Goal: Information Seeking & Learning: Learn about a topic

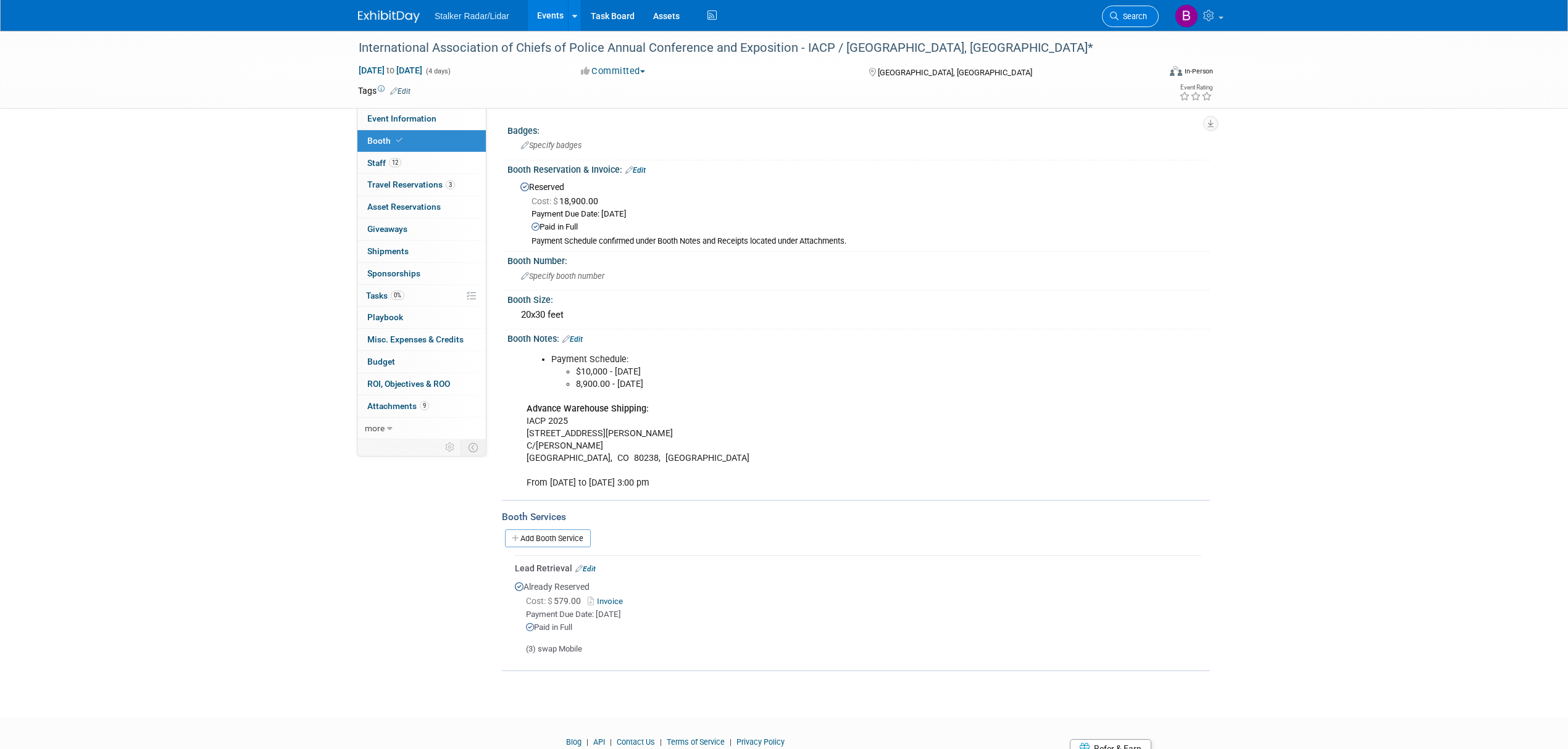
click at [1125, 14] on span "Search" at bounding box center [1133, 16] width 28 height 9
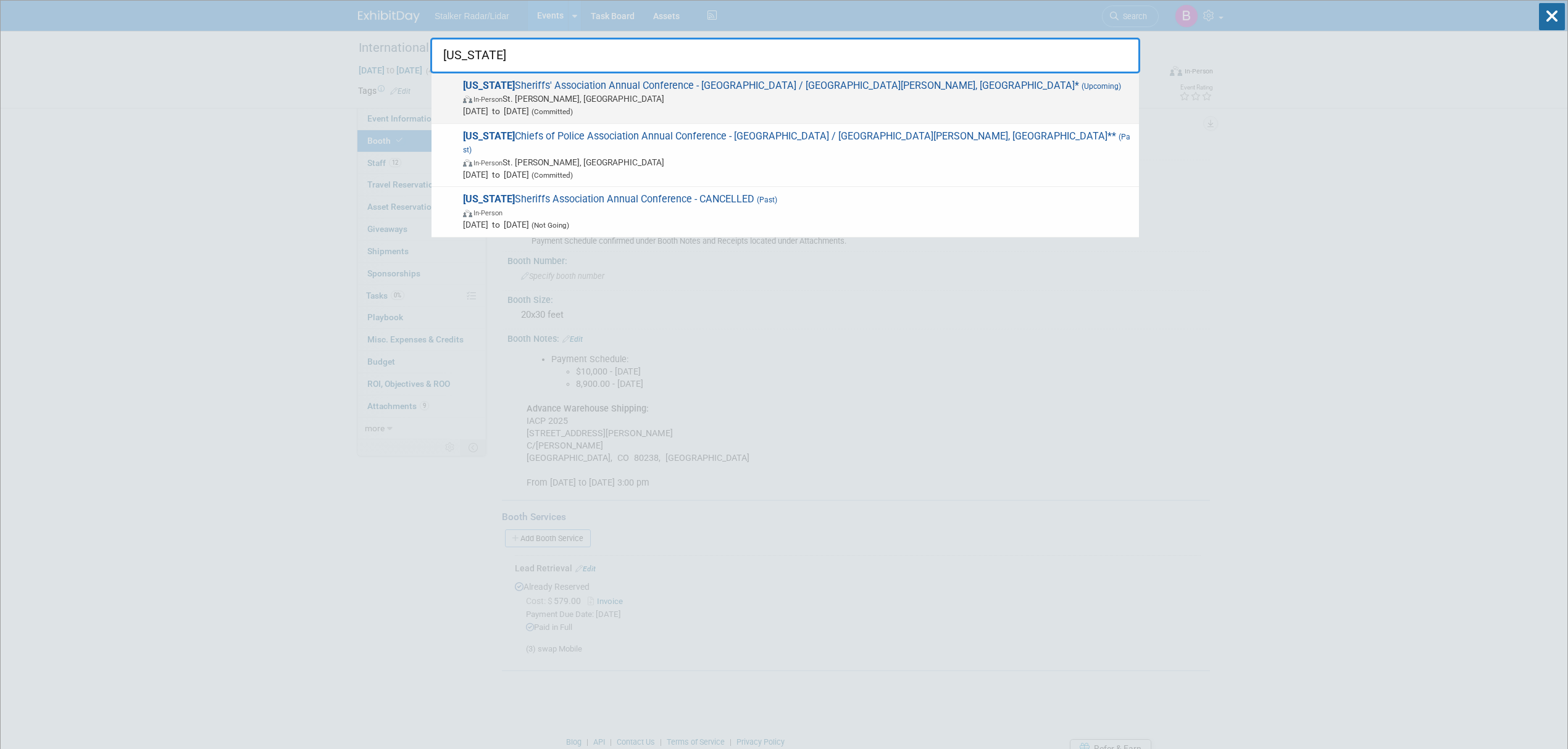
type input "[US_STATE]"
click at [680, 92] on span "[US_STATE] Sheriffs' Association Annual Conference - [GEOGRAPHIC_DATA] / [GEOGR…" at bounding box center [796, 98] width 674 height 37
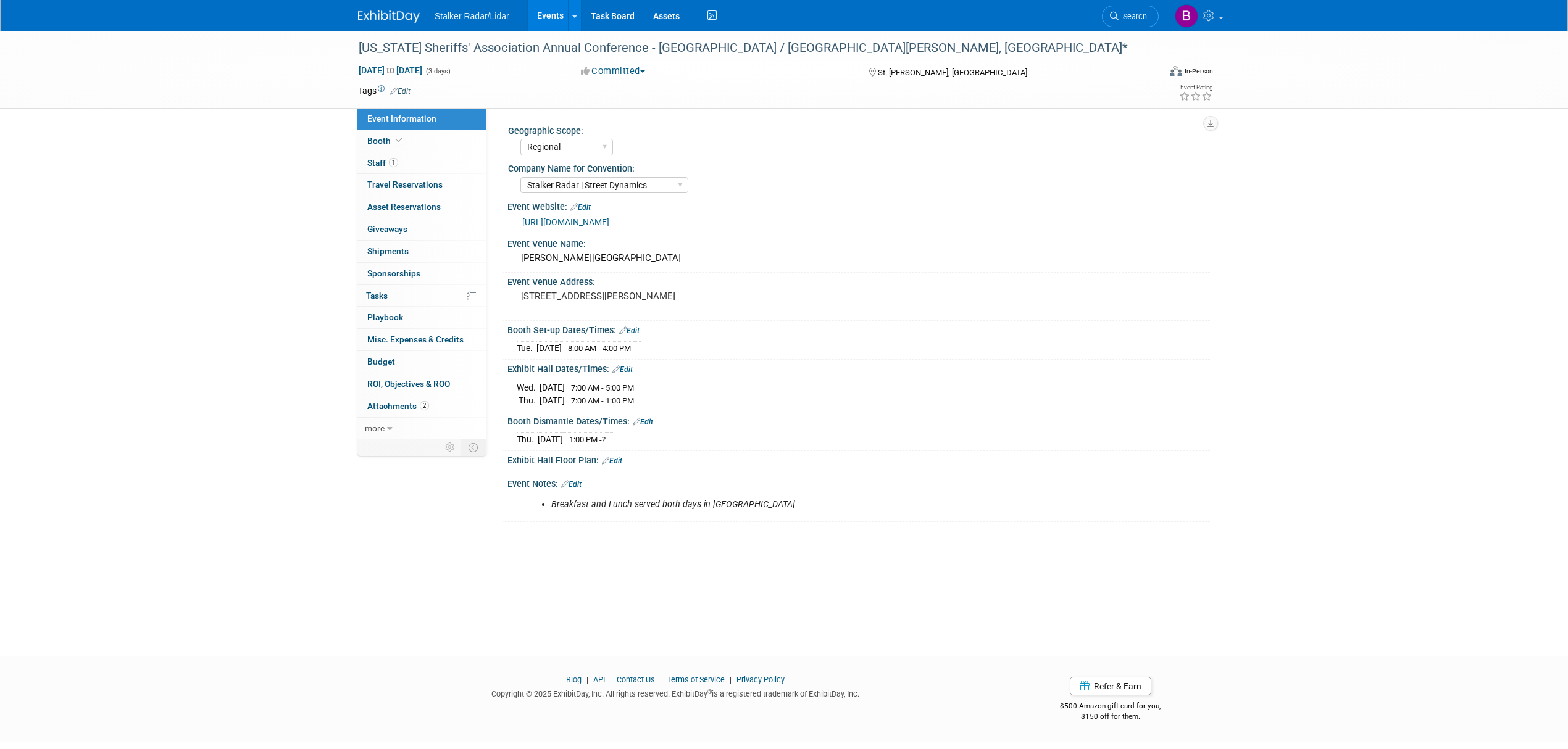
select select "Regional"
select select "Stalker Radar | Street Dynamics"
click at [402, 137] on span at bounding box center [399, 140] width 11 height 9
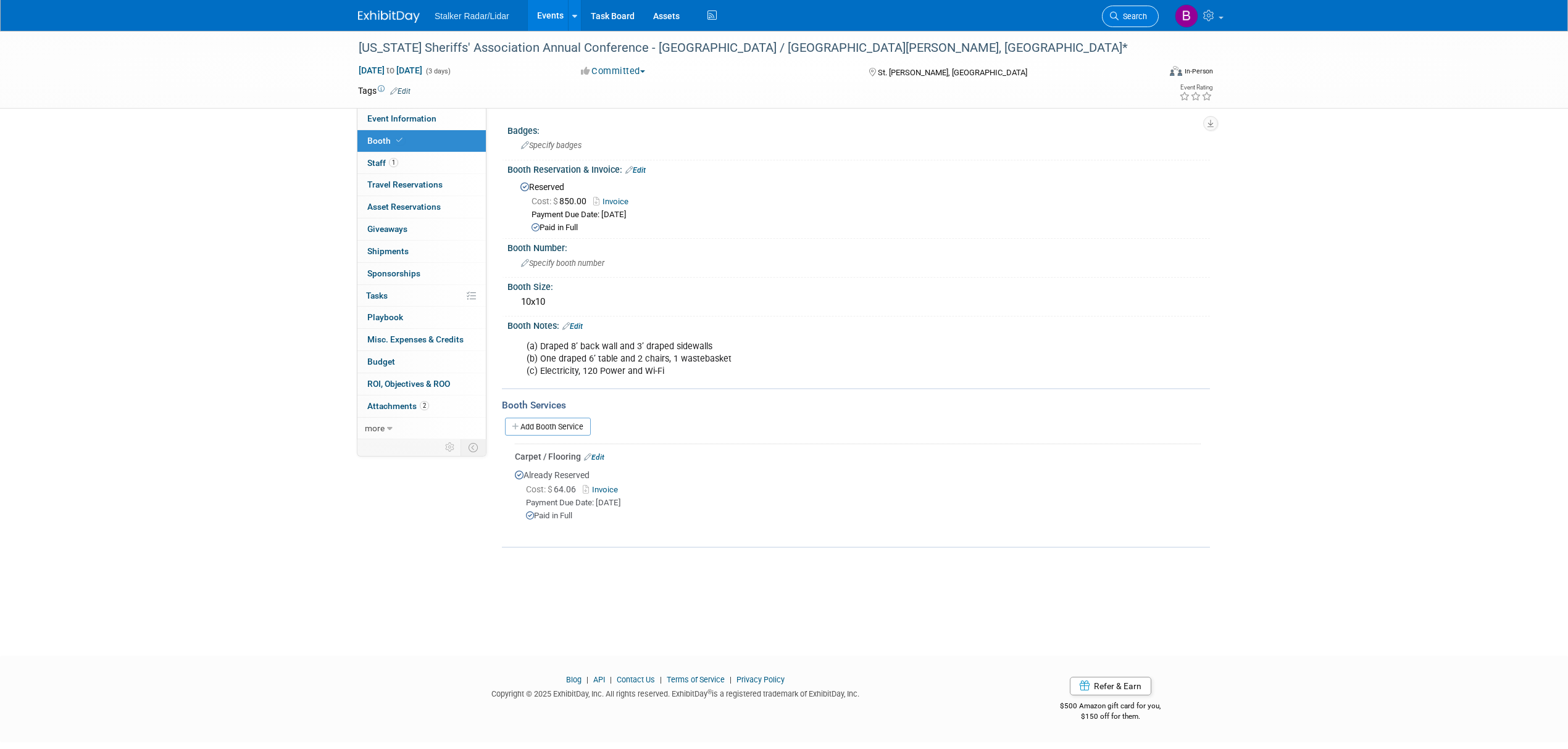
click at [1128, 16] on span "Search" at bounding box center [1133, 16] width 28 height 9
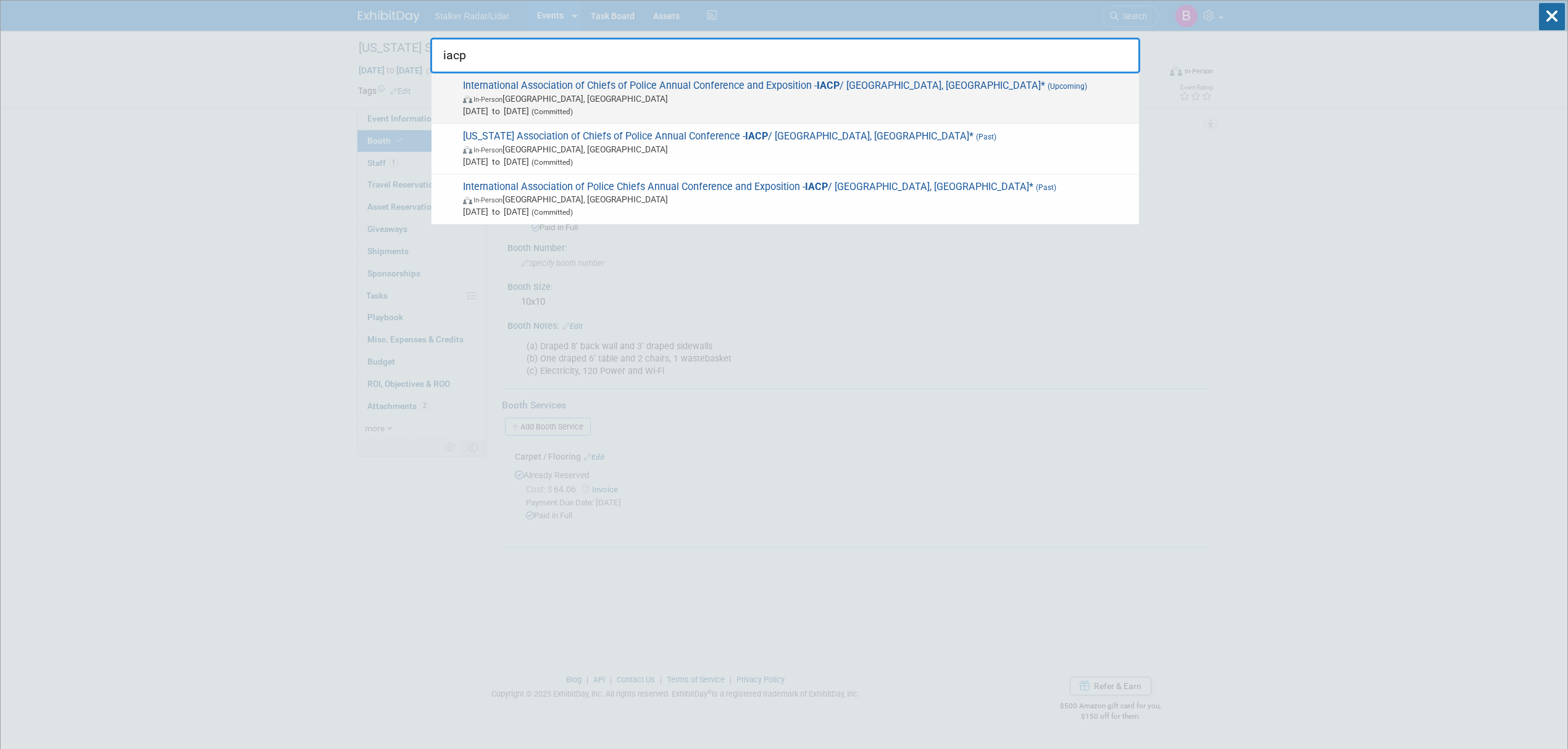
type input "iacp"
click at [692, 92] on span "In-Person Denver, CO" at bounding box center [798, 98] width 670 height 12
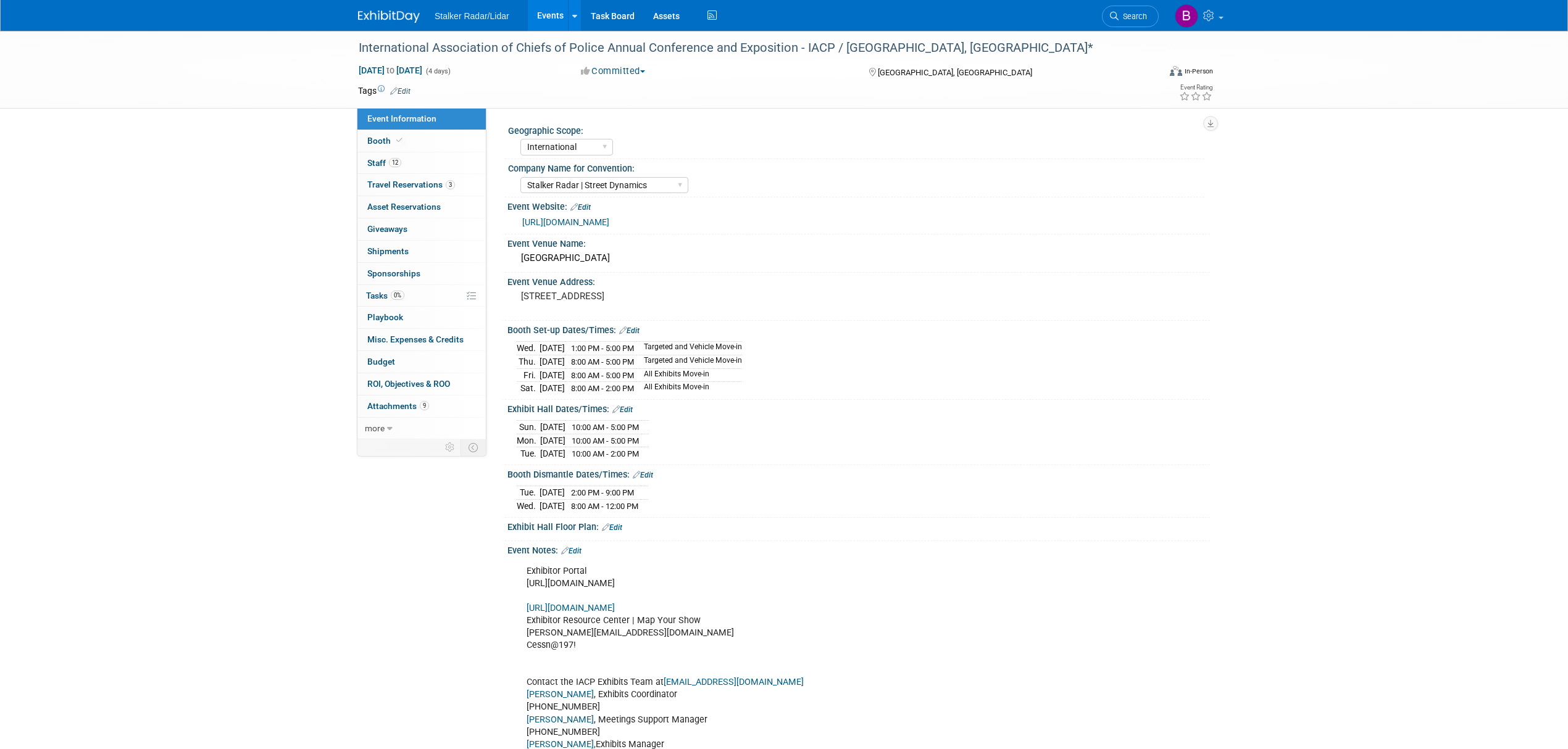
select select "International"
select select "Stalker Radar | Street Dynamics"
drag, startPoint x: 815, startPoint y: 594, endPoint x: 528, endPoint y: 598, distance: 287.0
click at [528, 598] on div "Exhibitor Portal https://www.freemanco.com/store/show/landing?showID=537661 htt…" at bounding box center [796, 658] width 556 height 198
copy div "[URL][DOMAIN_NAME]"
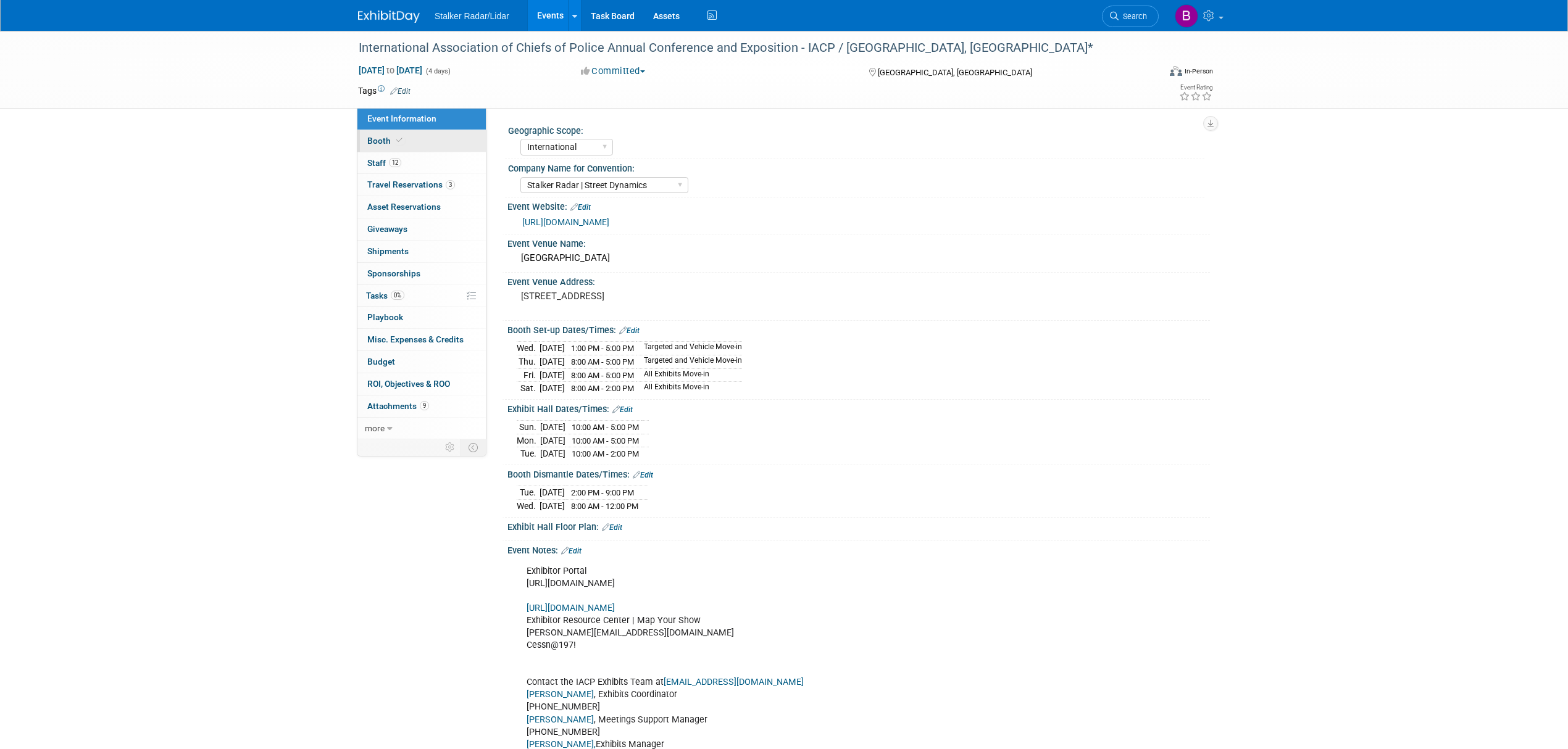
click at [391, 144] on span "Booth" at bounding box center [386, 140] width 38 height 10
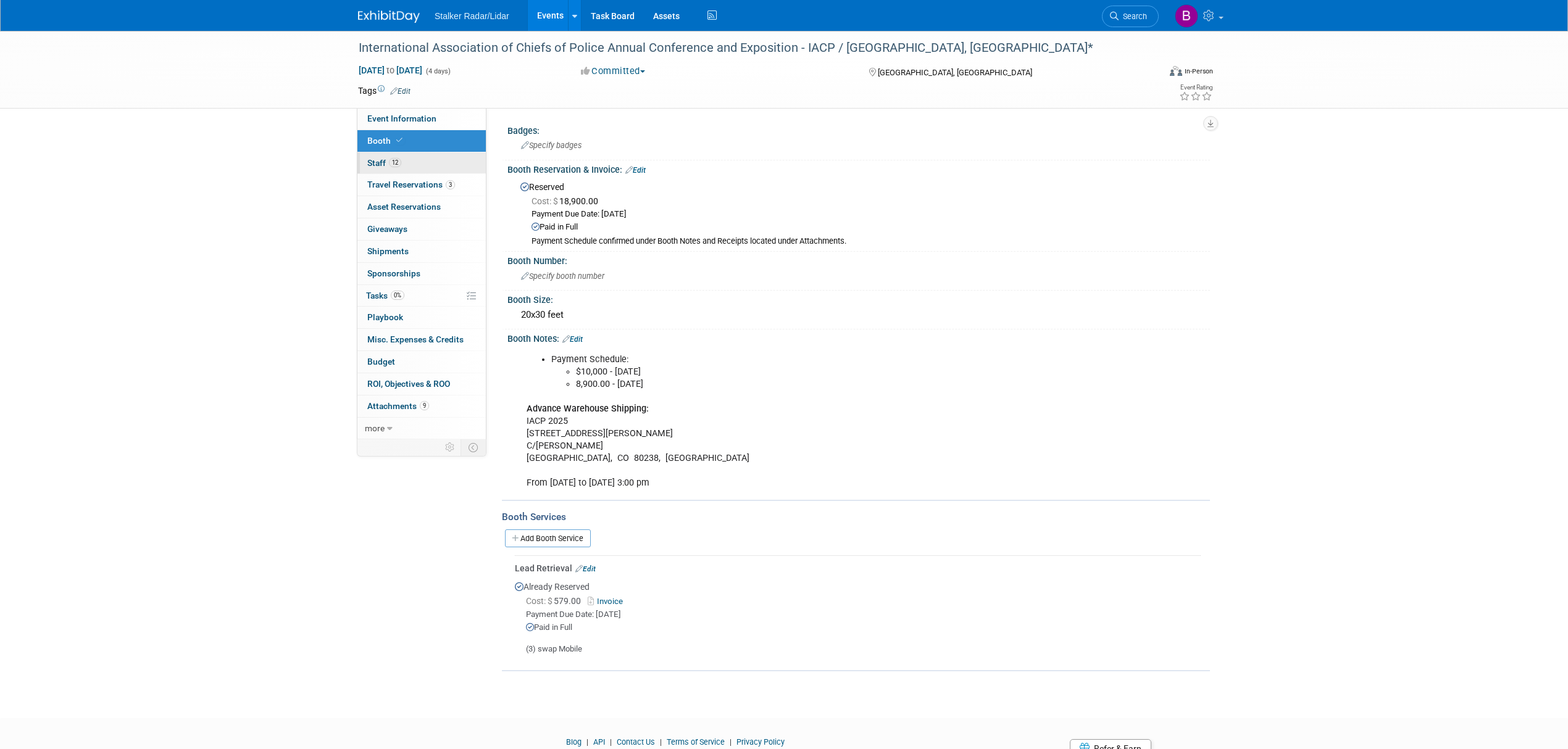
click at [430, 164] on link "12 Staff 12" at bounding box center [422, 163] width 129 height 21
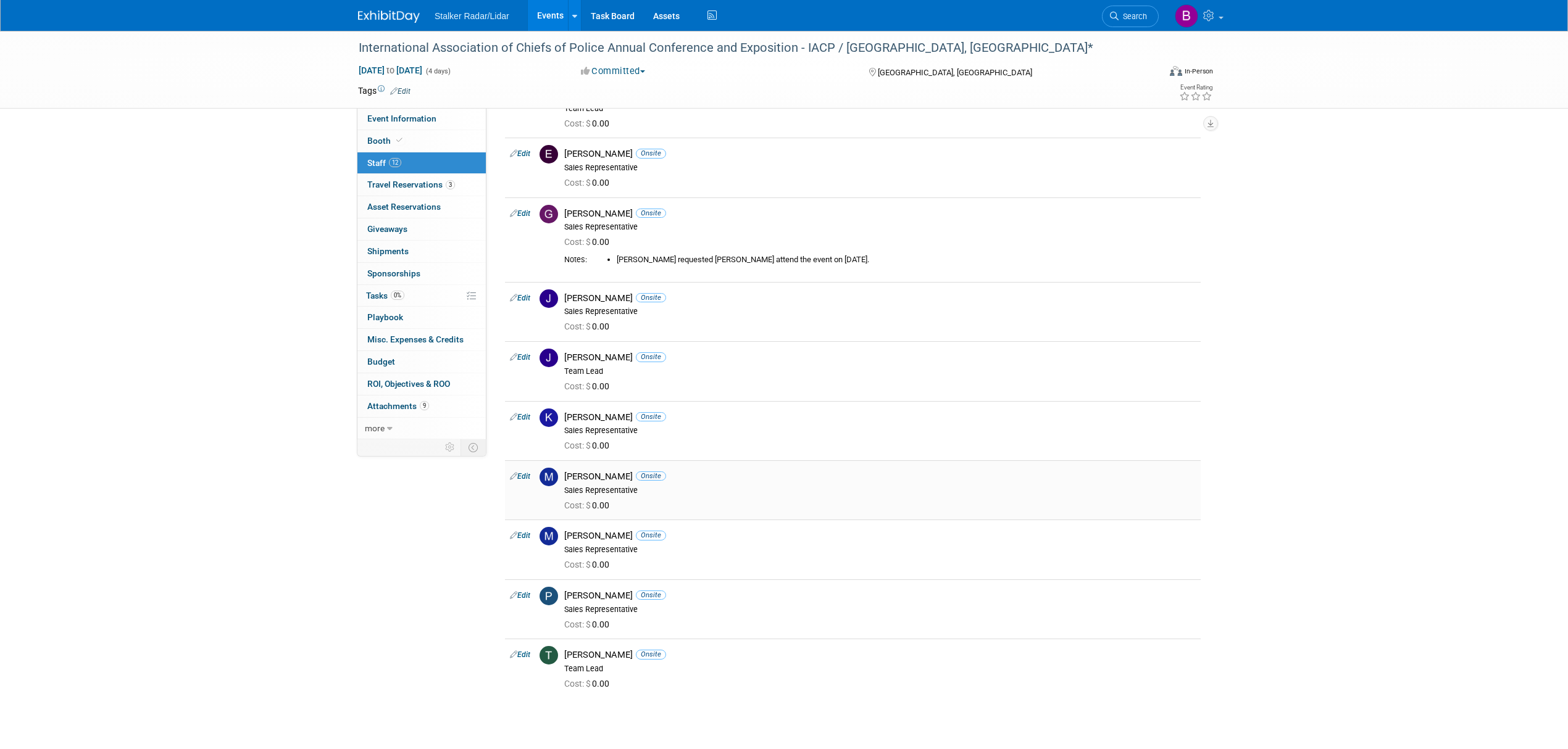
scroll to position [213, 0]
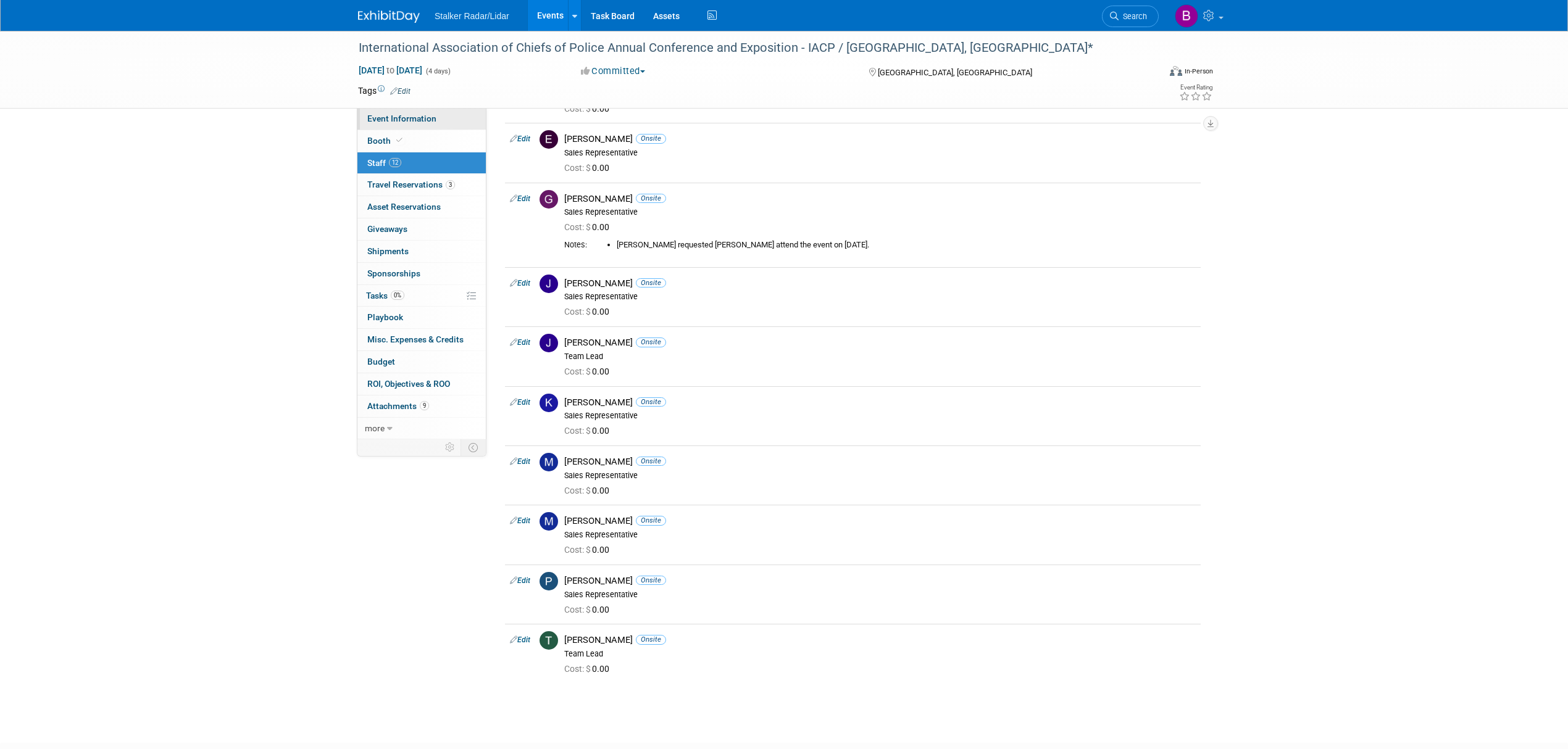
click at [403, 121] on span "Event Information" at bounding box center [402, 118] width 69 height 10
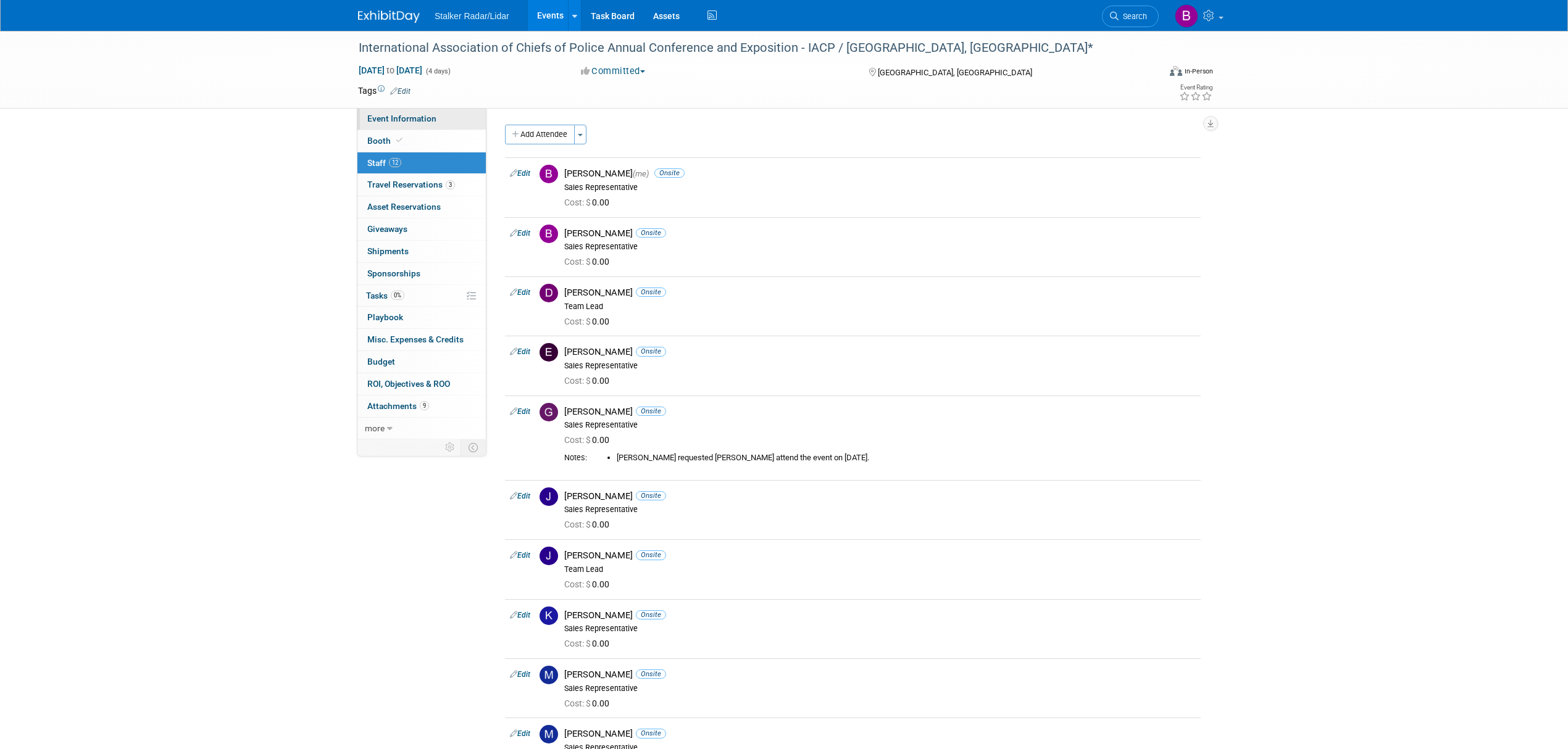
select select "International"
select select "Stalker Radar | Street Dynamics"
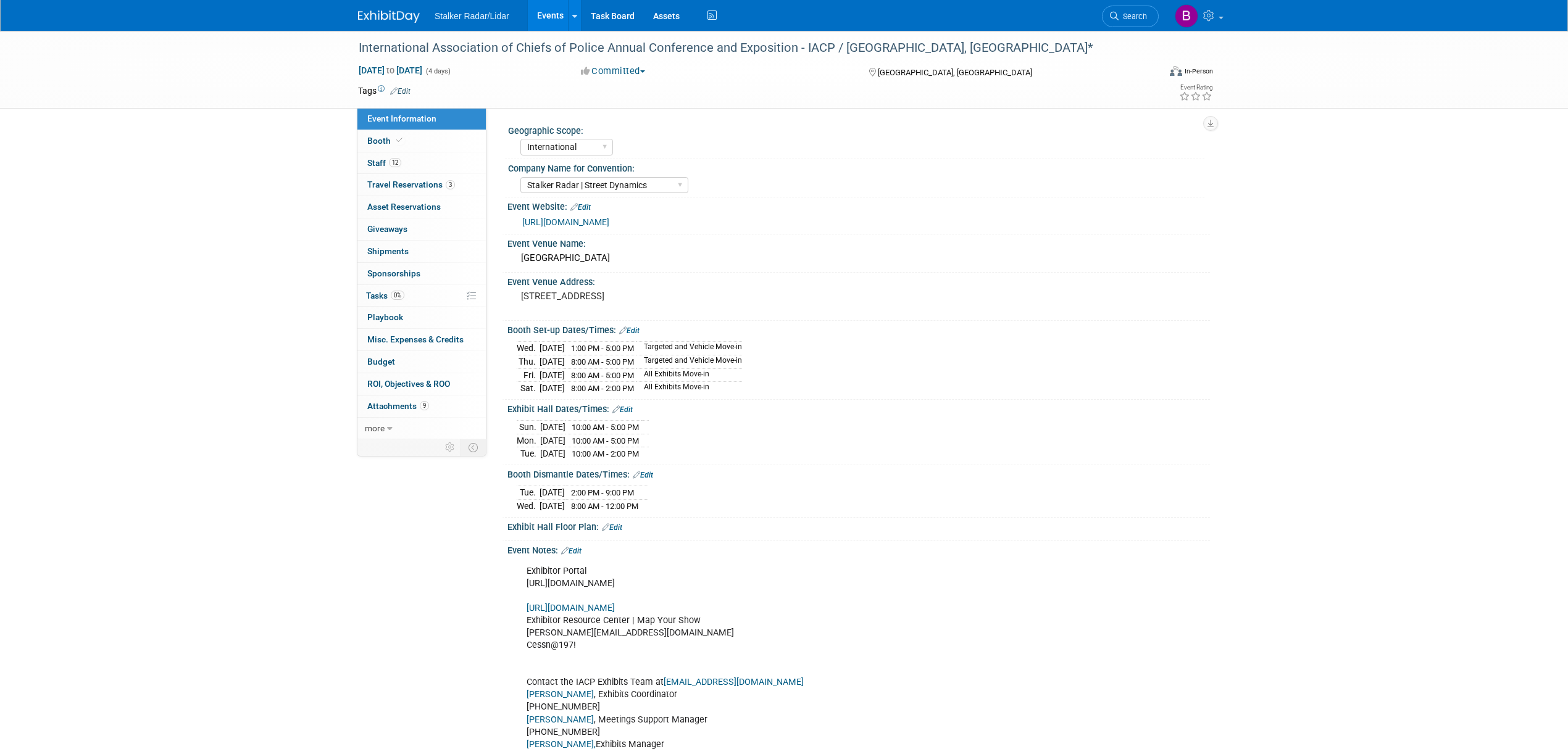
click at [609, 227] on link "[URL][DOMAIN_NAME]" at bounding box center [566, 222] width 87 height 10
click at [1130, 19] on span "Search" at bounding box center [1133, 16] width 28 height 9
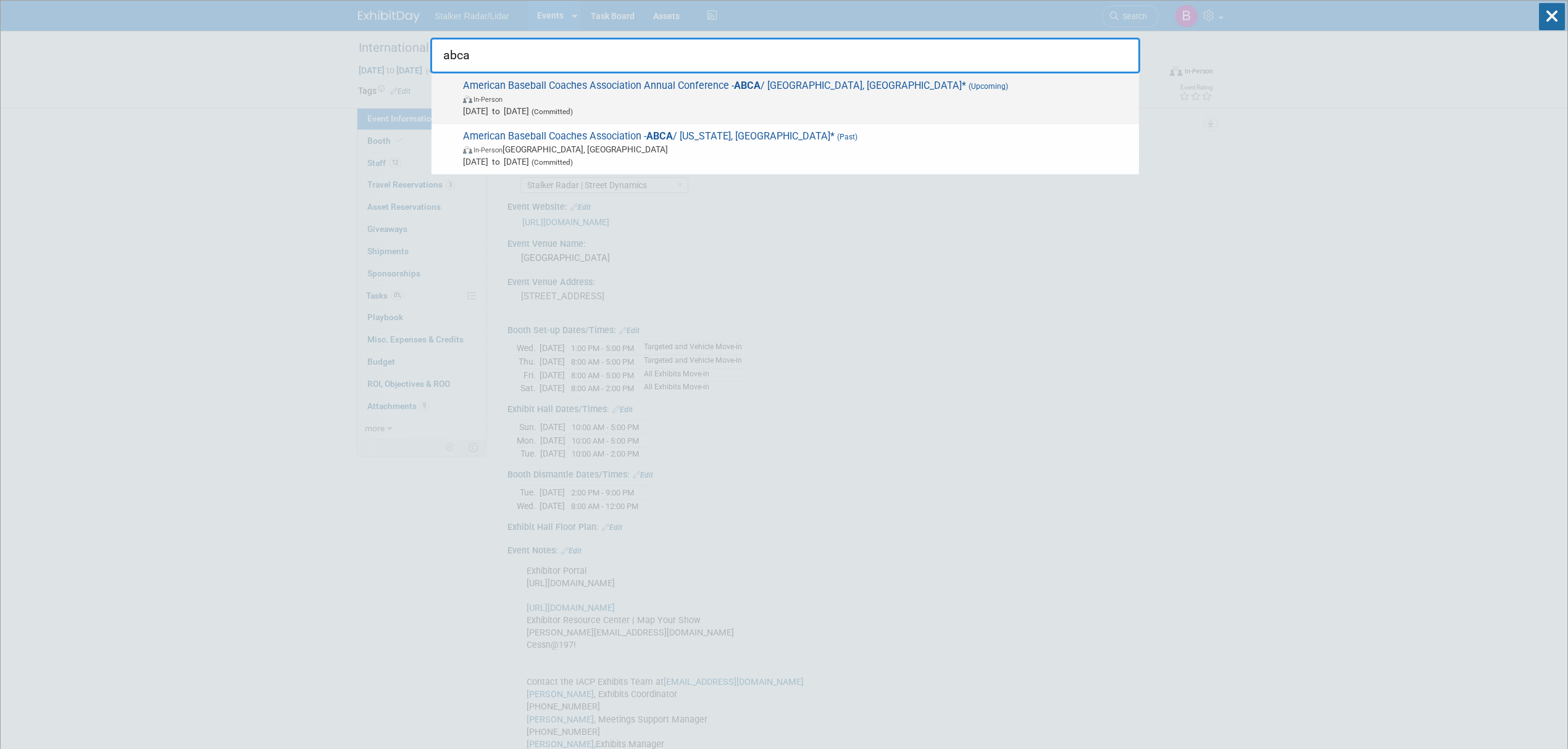
type input "abca"
click at [627, 85] on span "American Baseball Coaches Association Annual Conference - ABCA / Columbus, OH* …" at bounding box center [796, 98] width 674 height 37
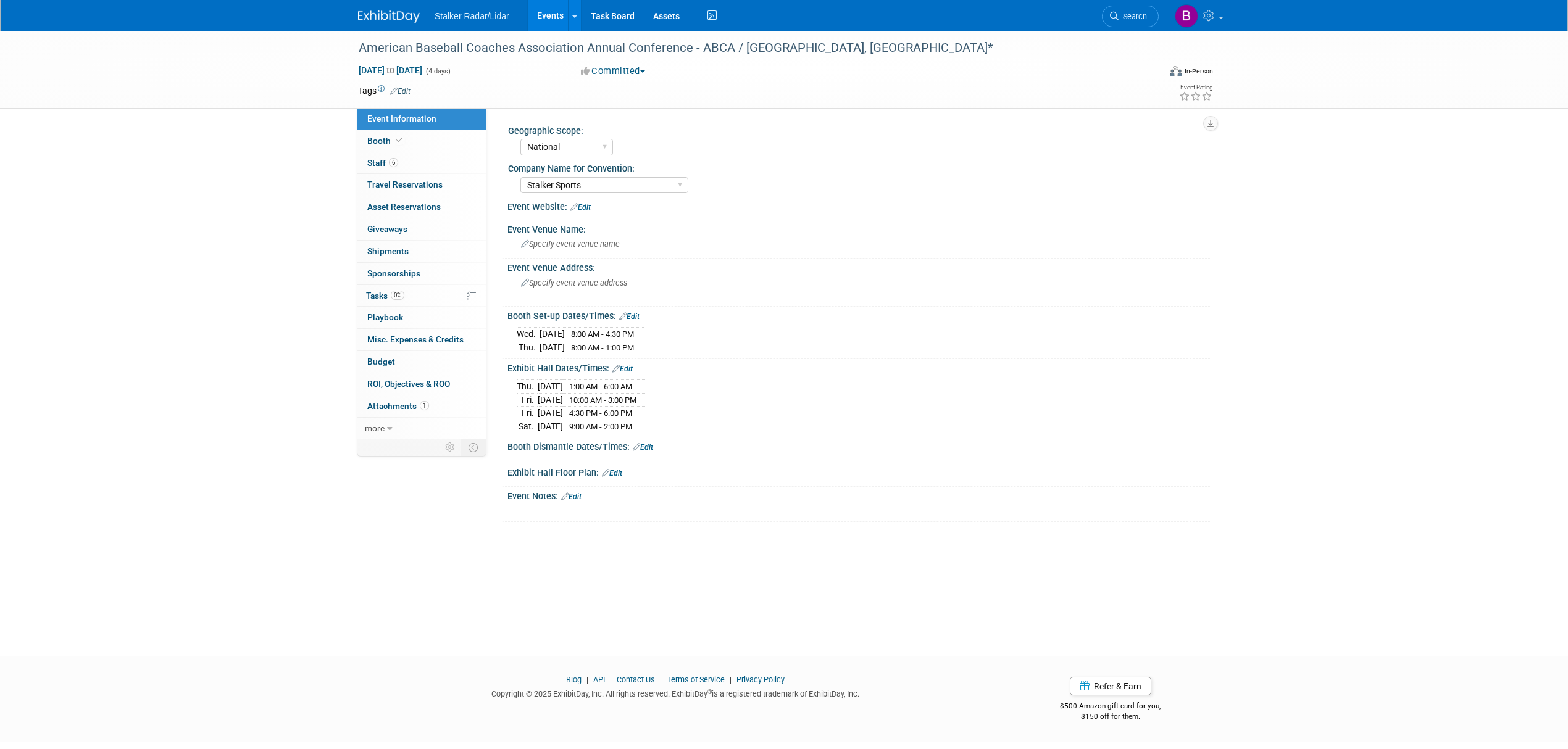
select select "National"
select select "Stalker Sports"
click at [385, 142] on span "Booth" at bounding box center [386, 140] width 38 height 10
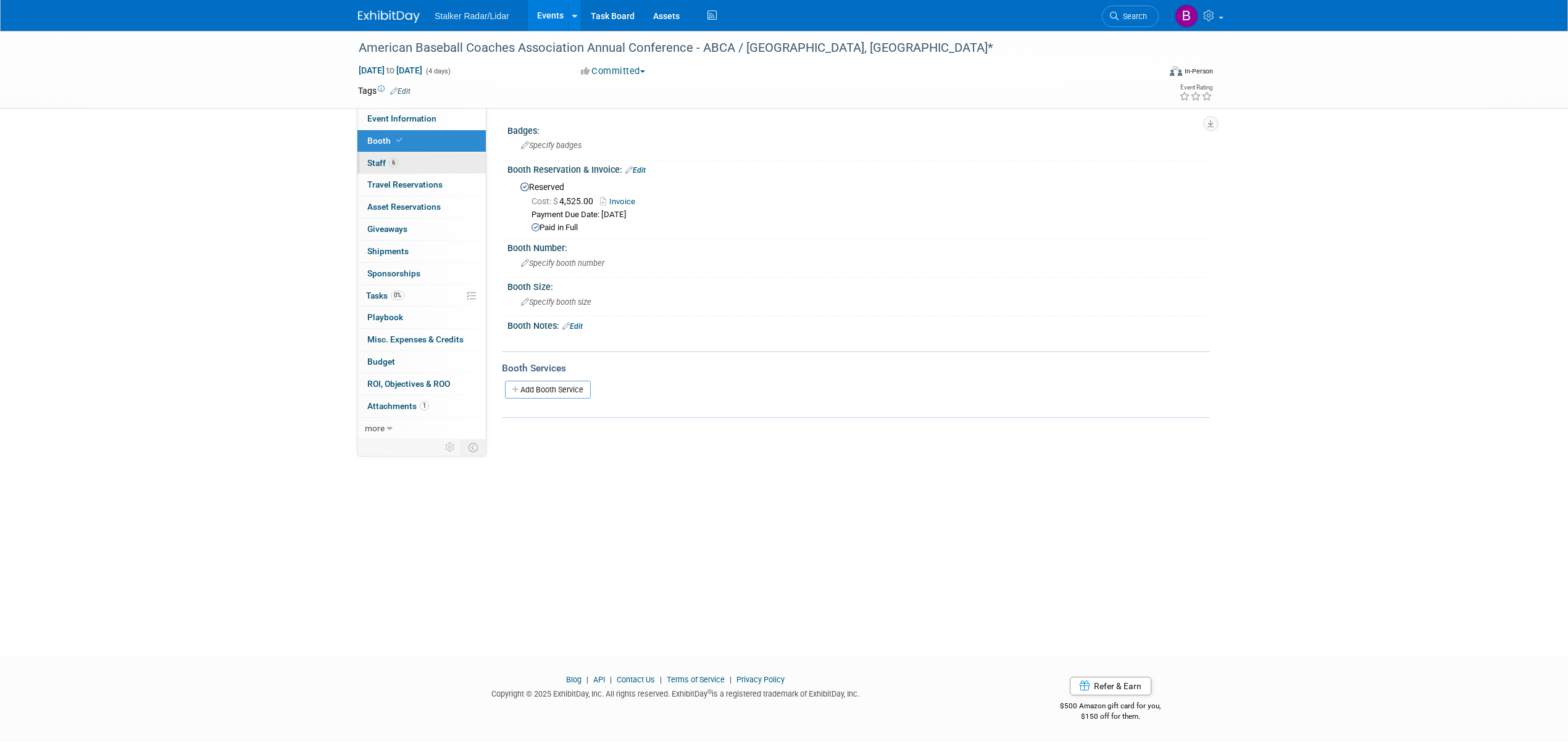
click at [401, 165] on link "6 Staff 6" at bounding box center [422, 163] width 129 height 21
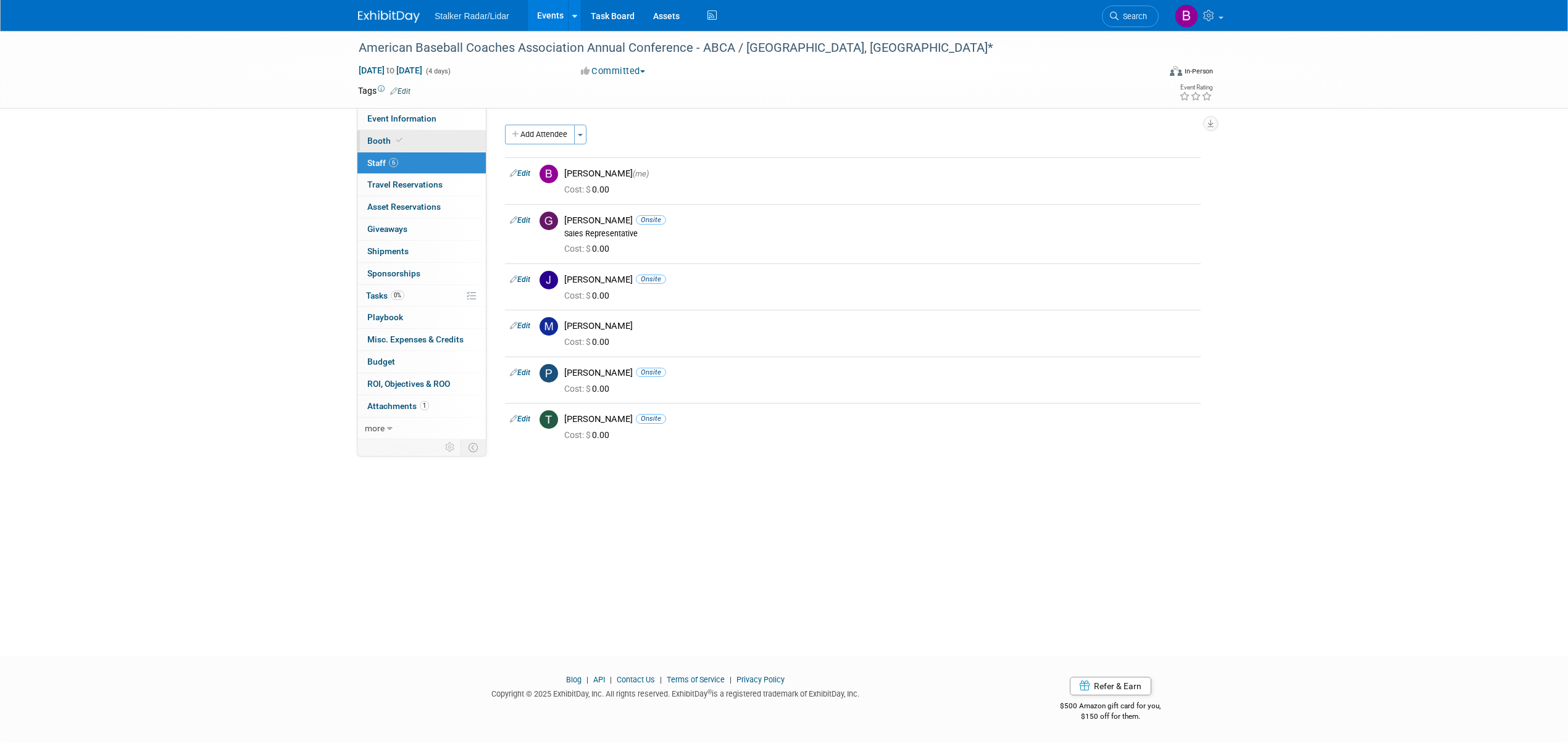
click at [405, 138] on link "Booth" at bounding box center [422, 140] width 129 height 21
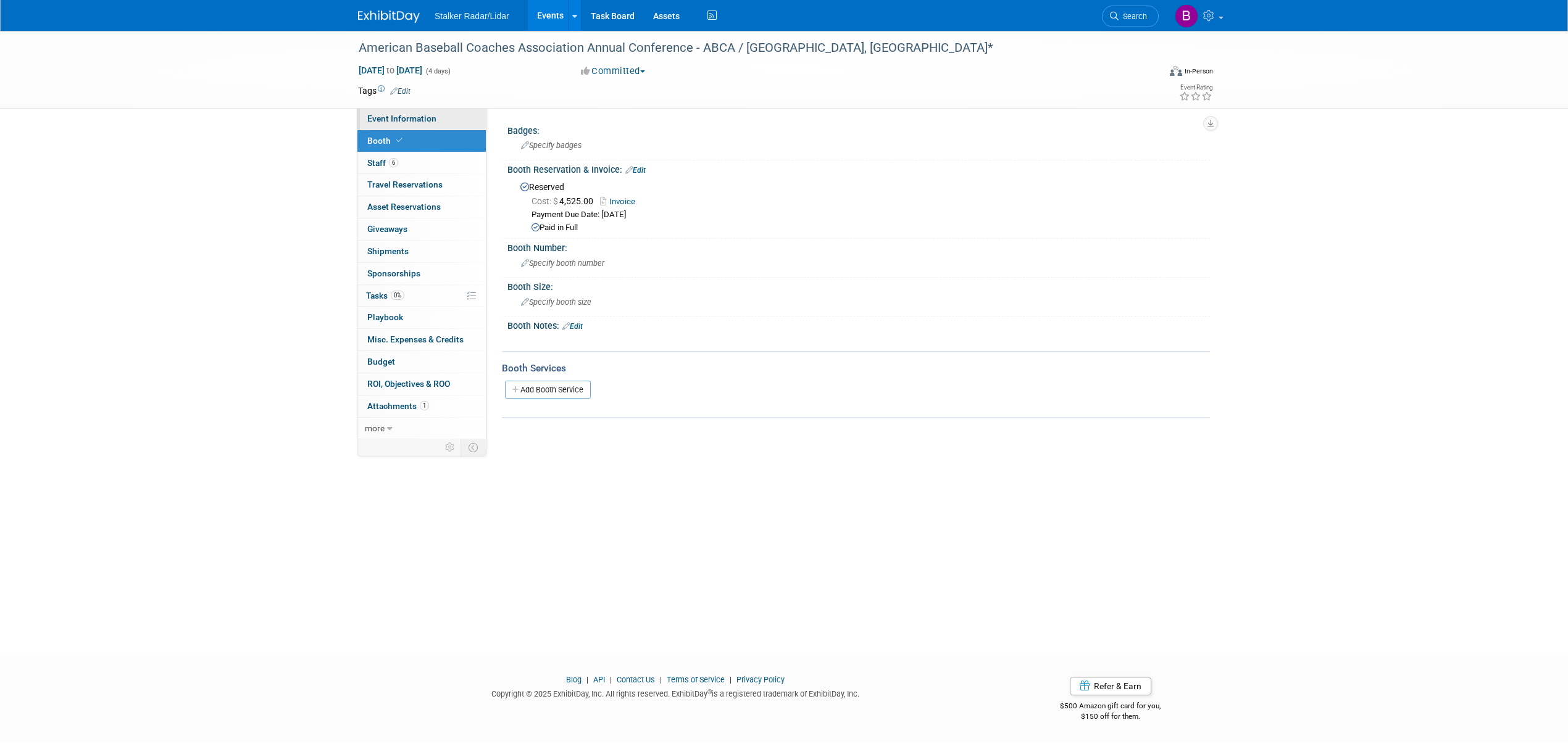
click at [409, 117] on span "Event Information" at bounding box center [402, 118] width 69 height 10
select select "National"
select select "Stalker Sports"
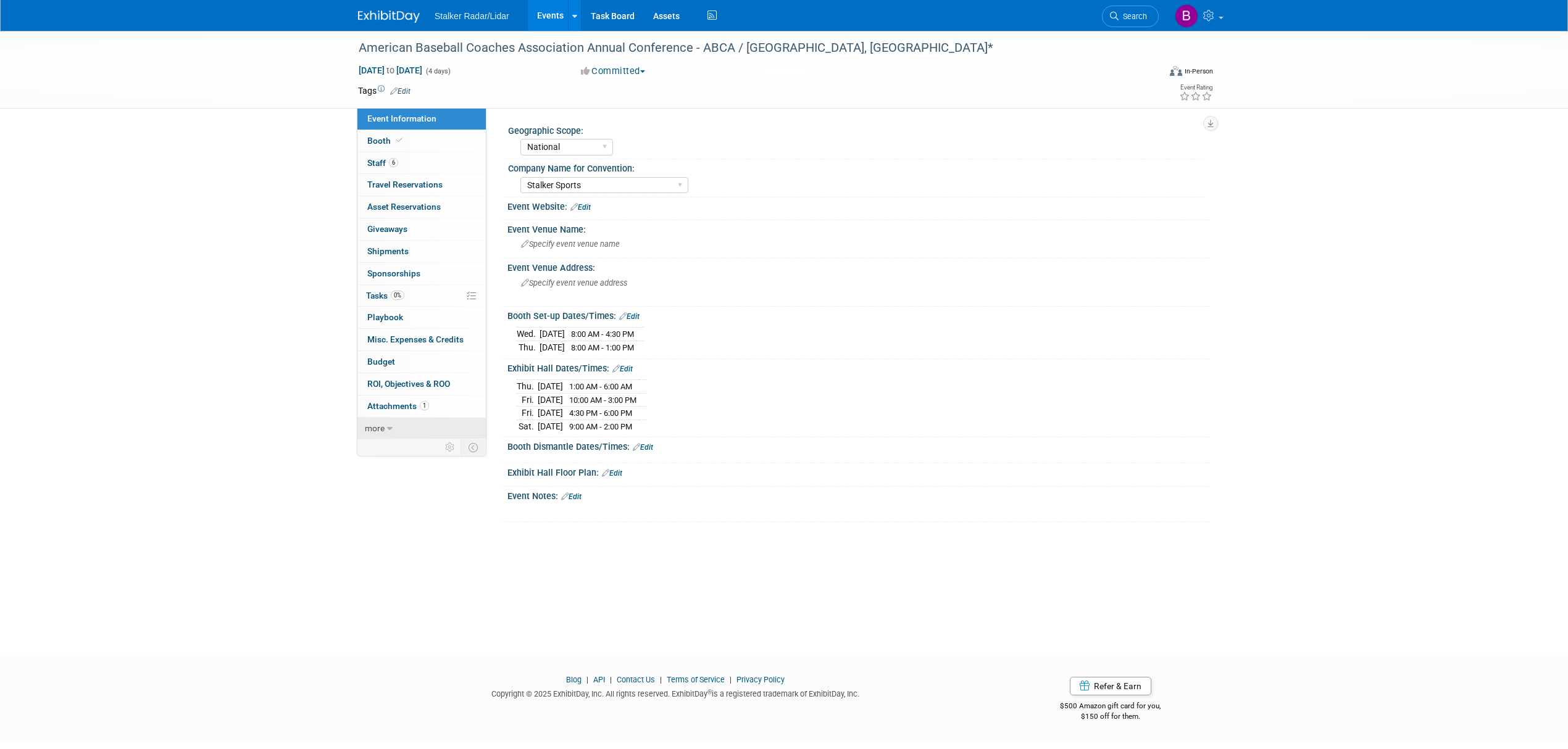
click at [401, 425] on link "more" at bounding box center [422, 428] width 129 height 21
click at [410, 407] on span "Attachments 1" at bounding box center [398, 406] width 61 height 10
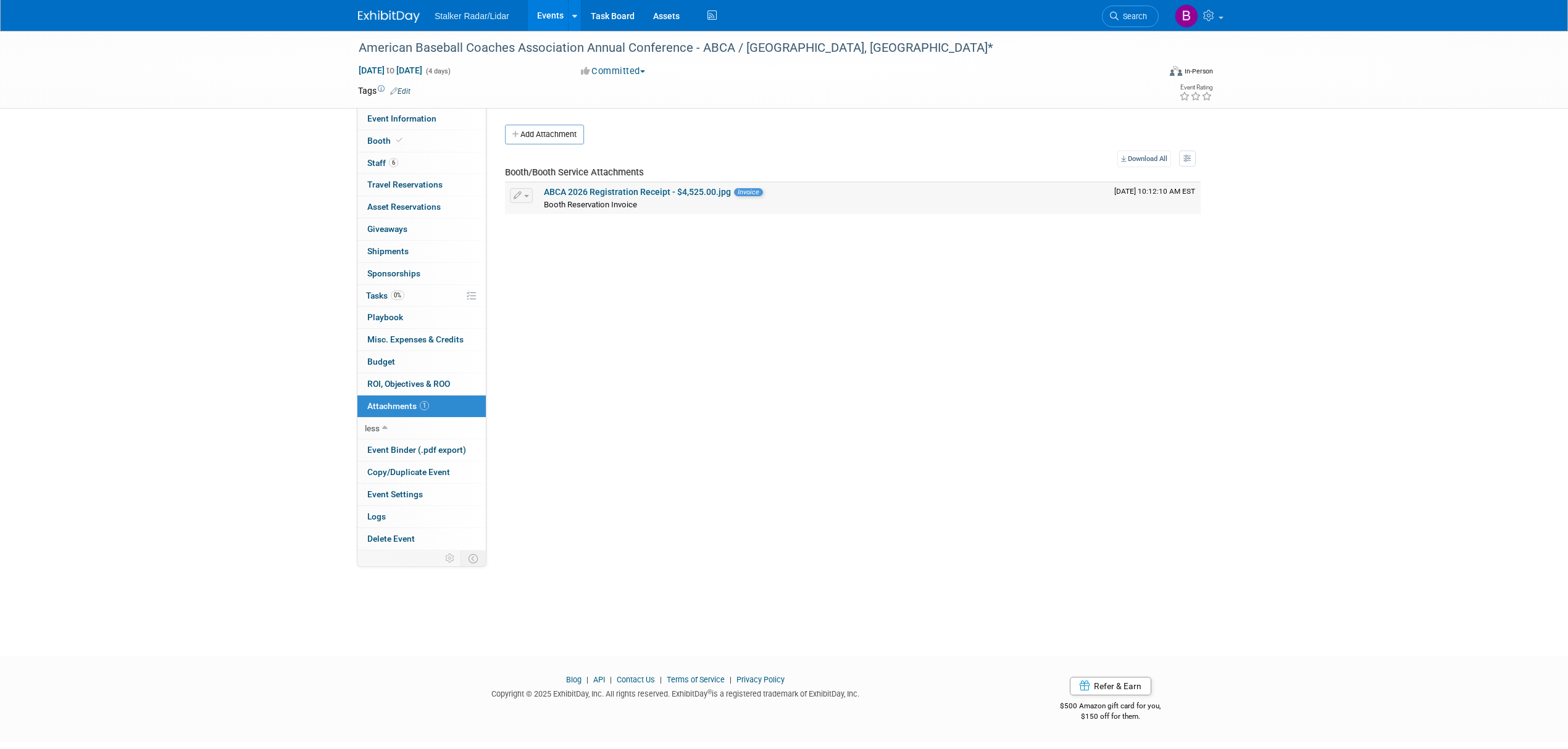
click at [616, 196] on link "ABCA 2026 Registration Receipt - $4,525.00.jpg" at bounding box center [637, 191] width 187 height 10
click at [547, 13] on link "Events" at bounding box center [550, 16] width 45 height 31
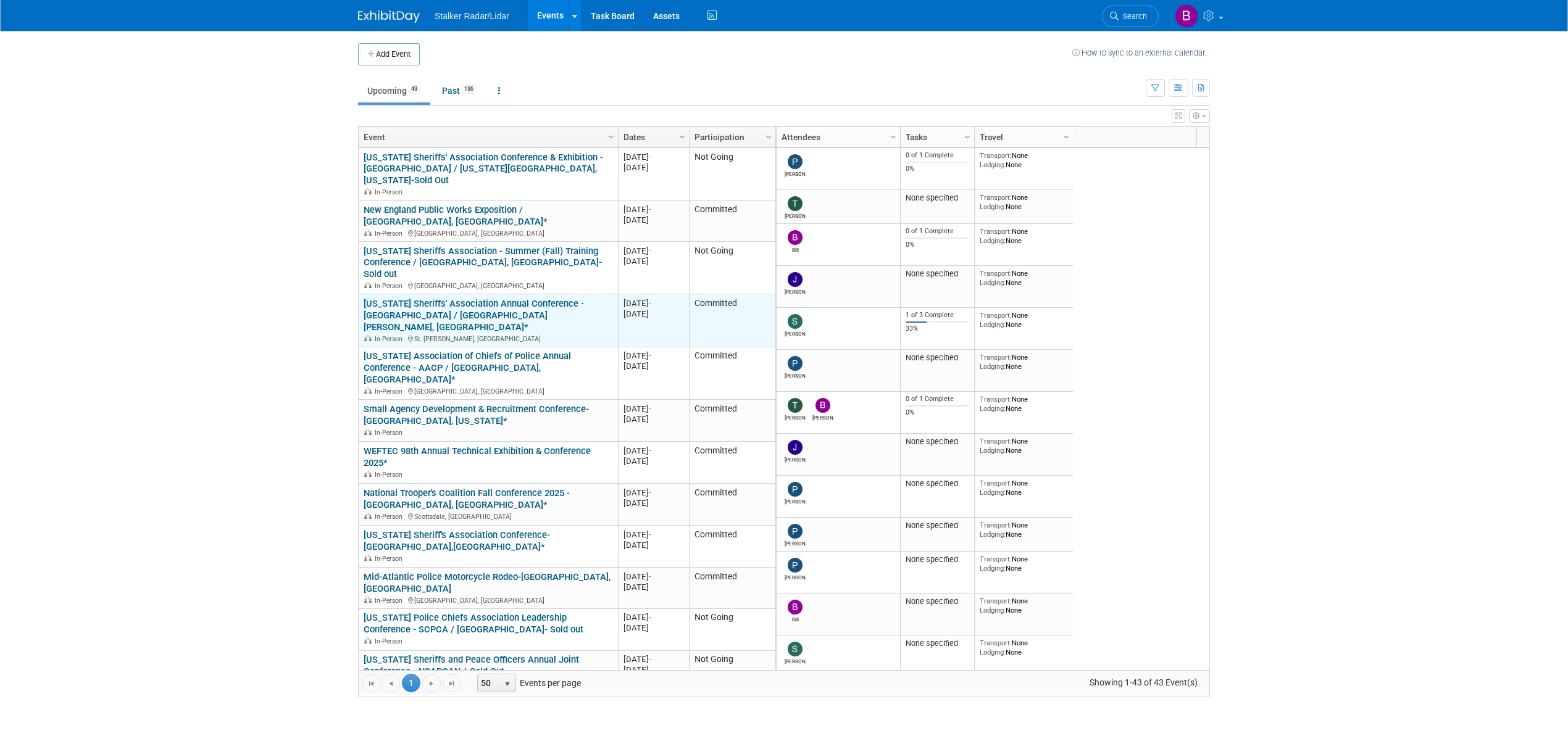
click at [519, 298] on link "[US_STATE] Sheriffs' Association Annual Conference - [GEOGRAPHIC_DATA] / [GEOGR…" at bounding box center [473, 315] width 220 height 34
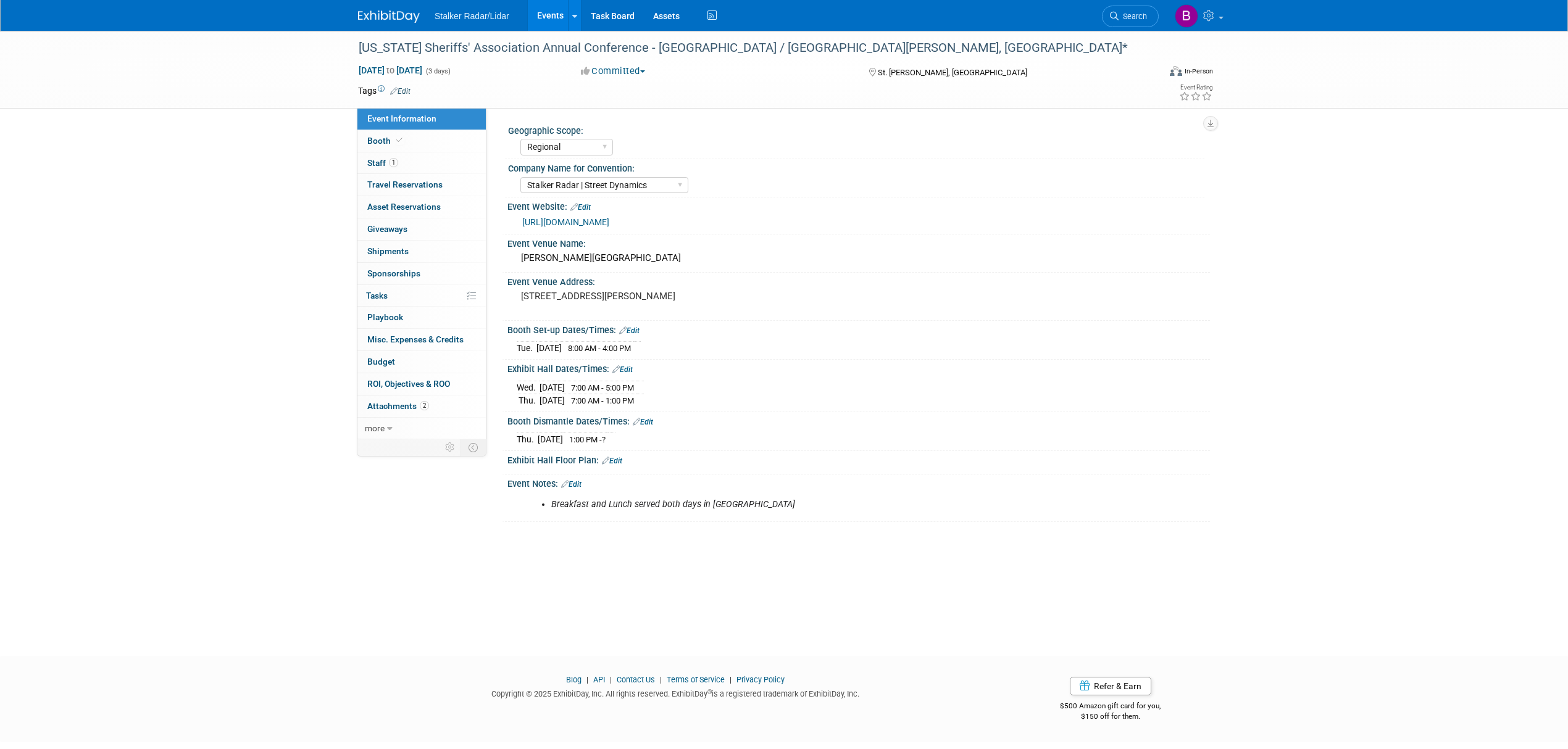
select select "Regional"
select select "Stalker Radar | Street Dynamics"
click at [399, 138] on icon at bounding box center [400, 140] width 6 height 7
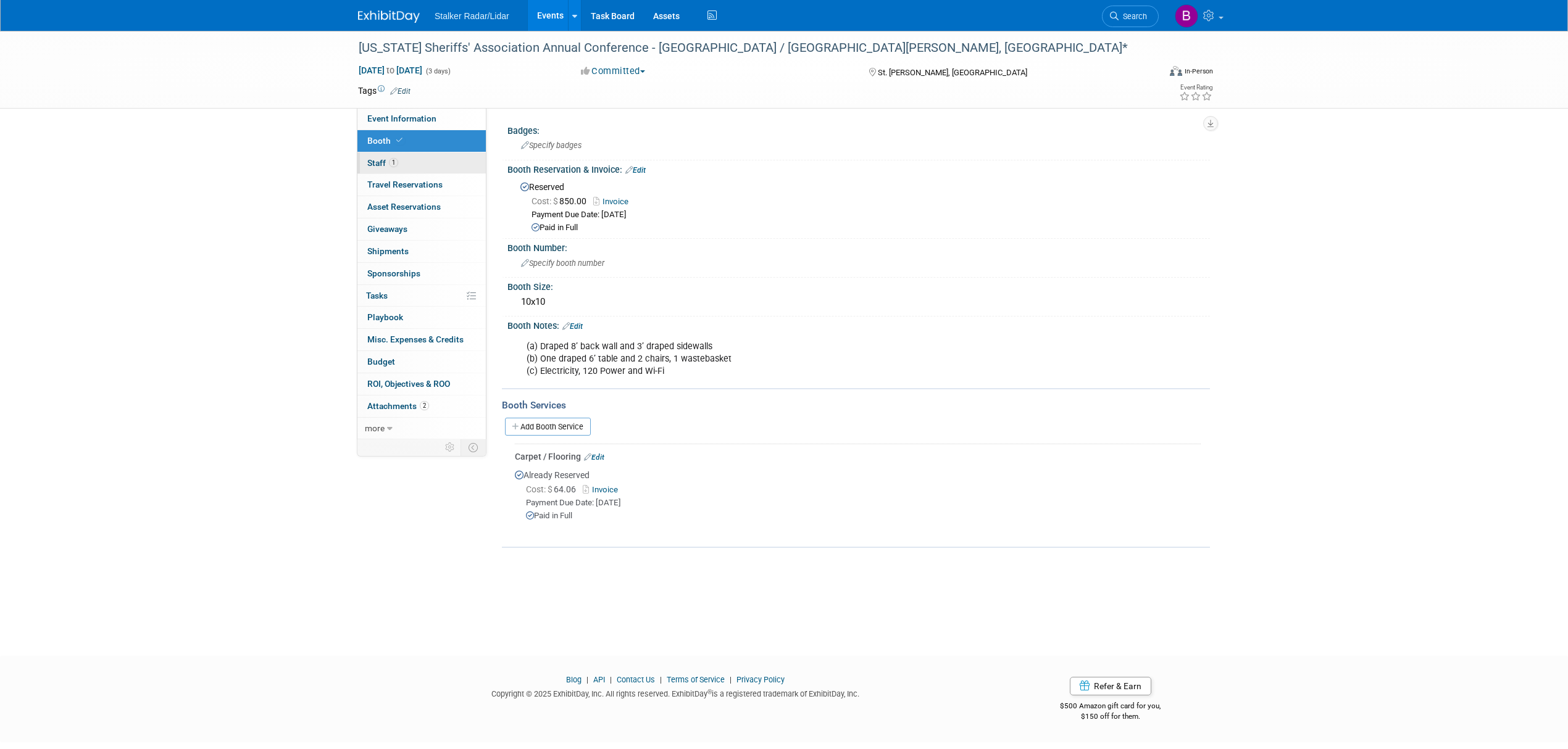
click at [403, 165] on link "1 Staff 1" at bounding box center [422, 163] width 129 height 21
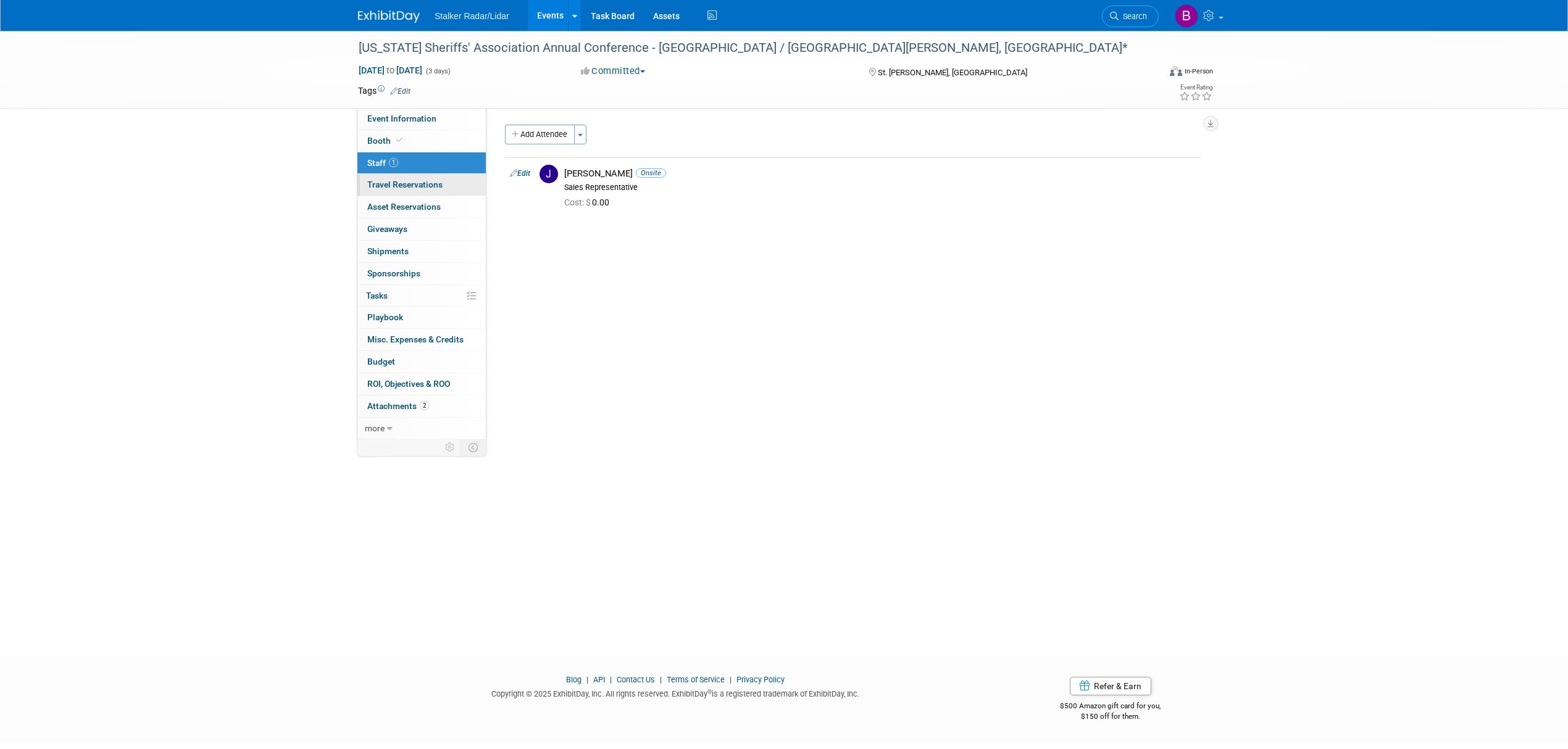
click at [413, 191] on link "0 Travel Reservations 0" at bounding box center [422, 184] width 129 height 21
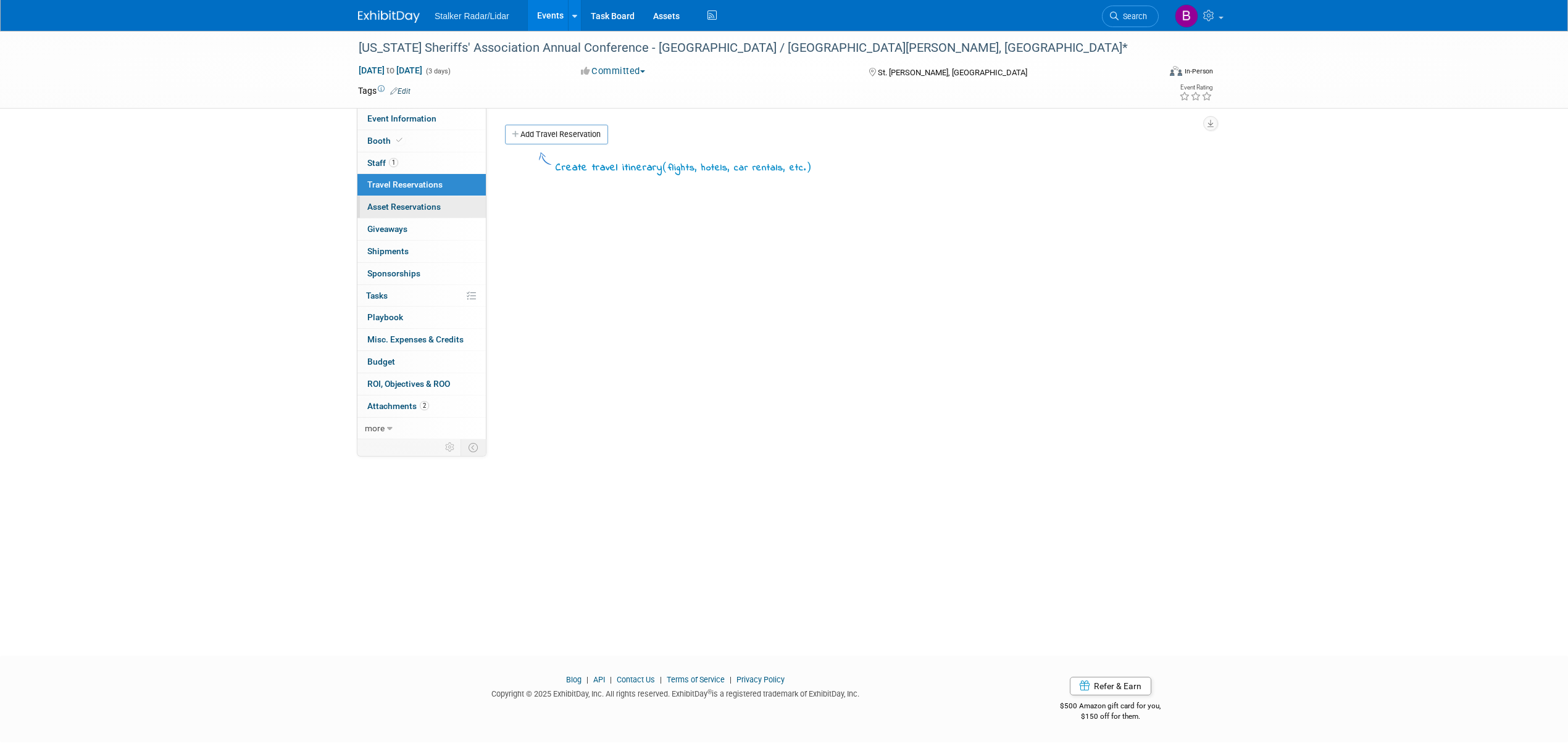
click at [416, 216] on link "0 Asset Reservations 0" at bounding box center [422, 207] width 129 height 21
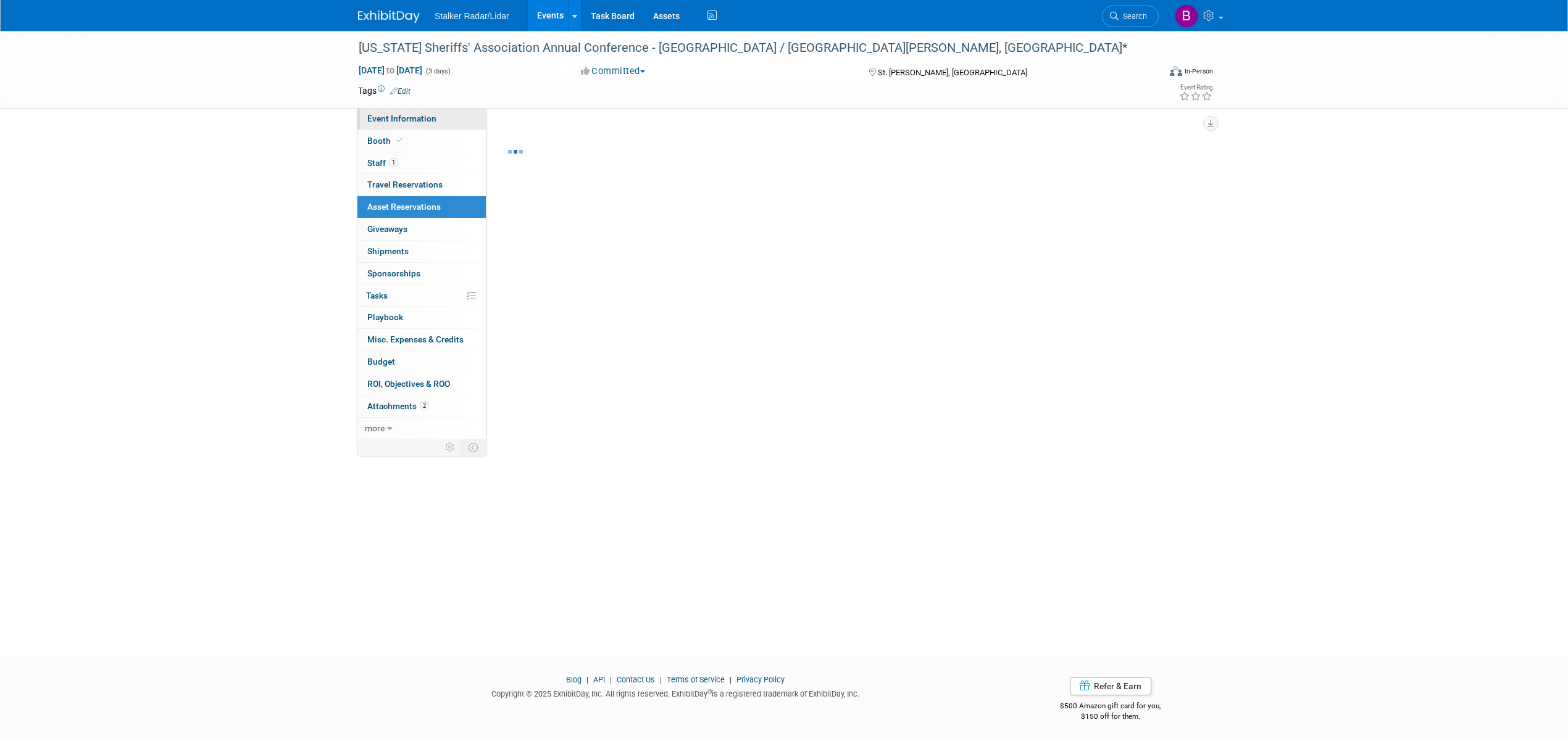
click at [400, 116] on span "Event Information" at bounding box center [402, 118] width 69 height 10
select select "Regional"
select select "Stalker Radar | Street Dynamics"
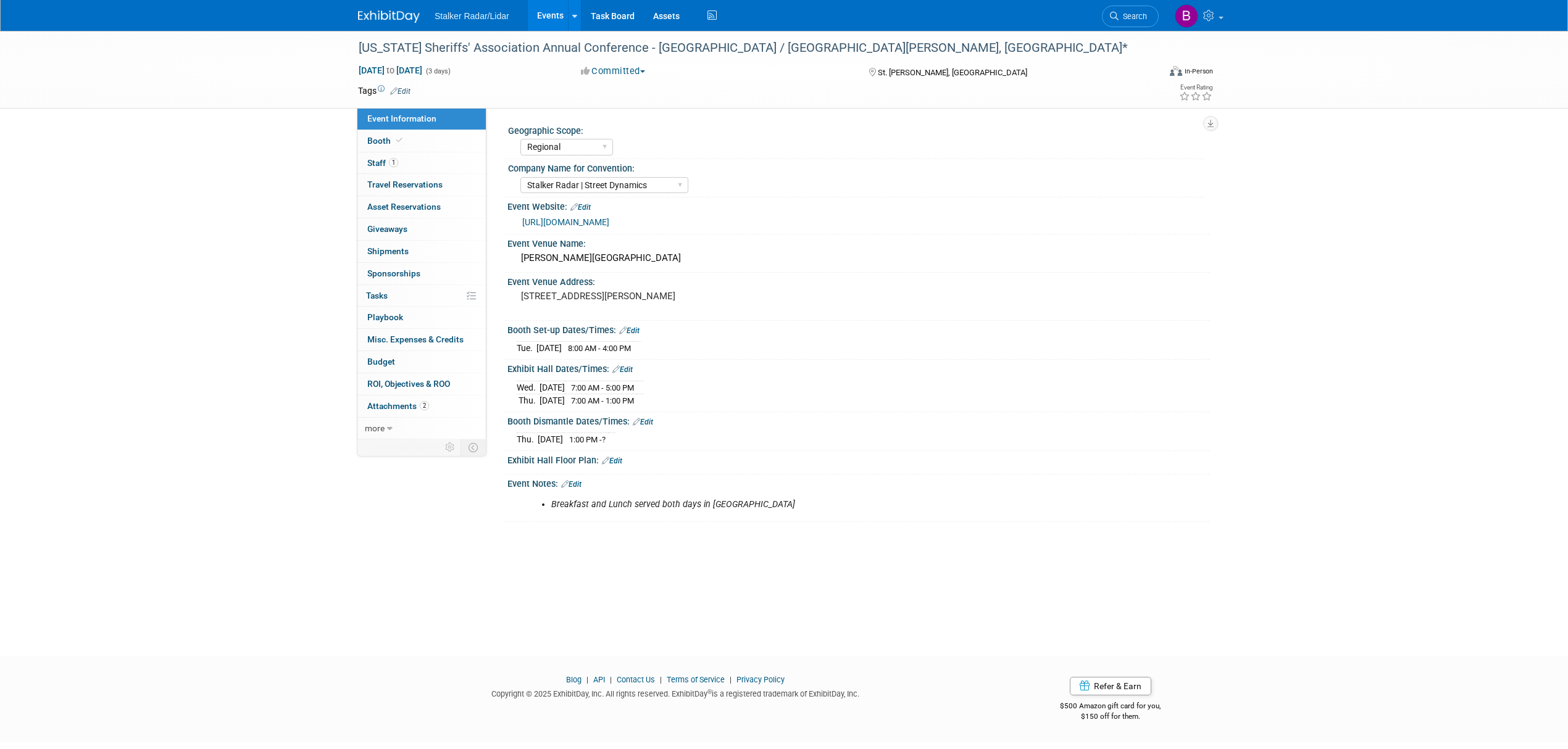
click at [609, 224] on link "[URL][DOMAIN_NAME]" at bounding box center [566, 222] width 87 height 10
click at [411, 140] on link "Booth" at bounding box center [422, 140] width 129 height 21
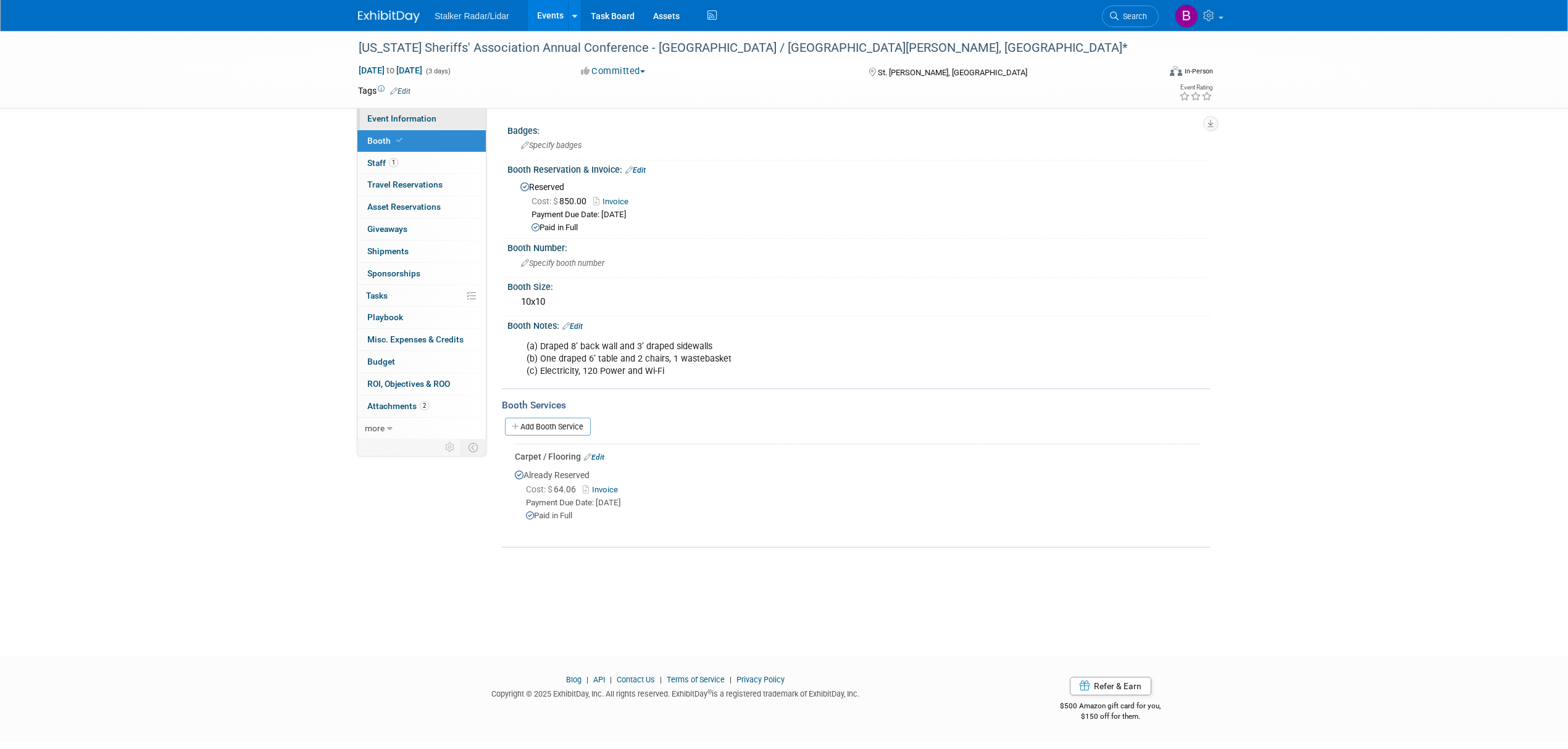
click at [392, 115] on span "Event Information" at bounding box center [402, 118] width 69 height 10
select select "Regional"
select select "Stalker Radar | Street Dynamics"
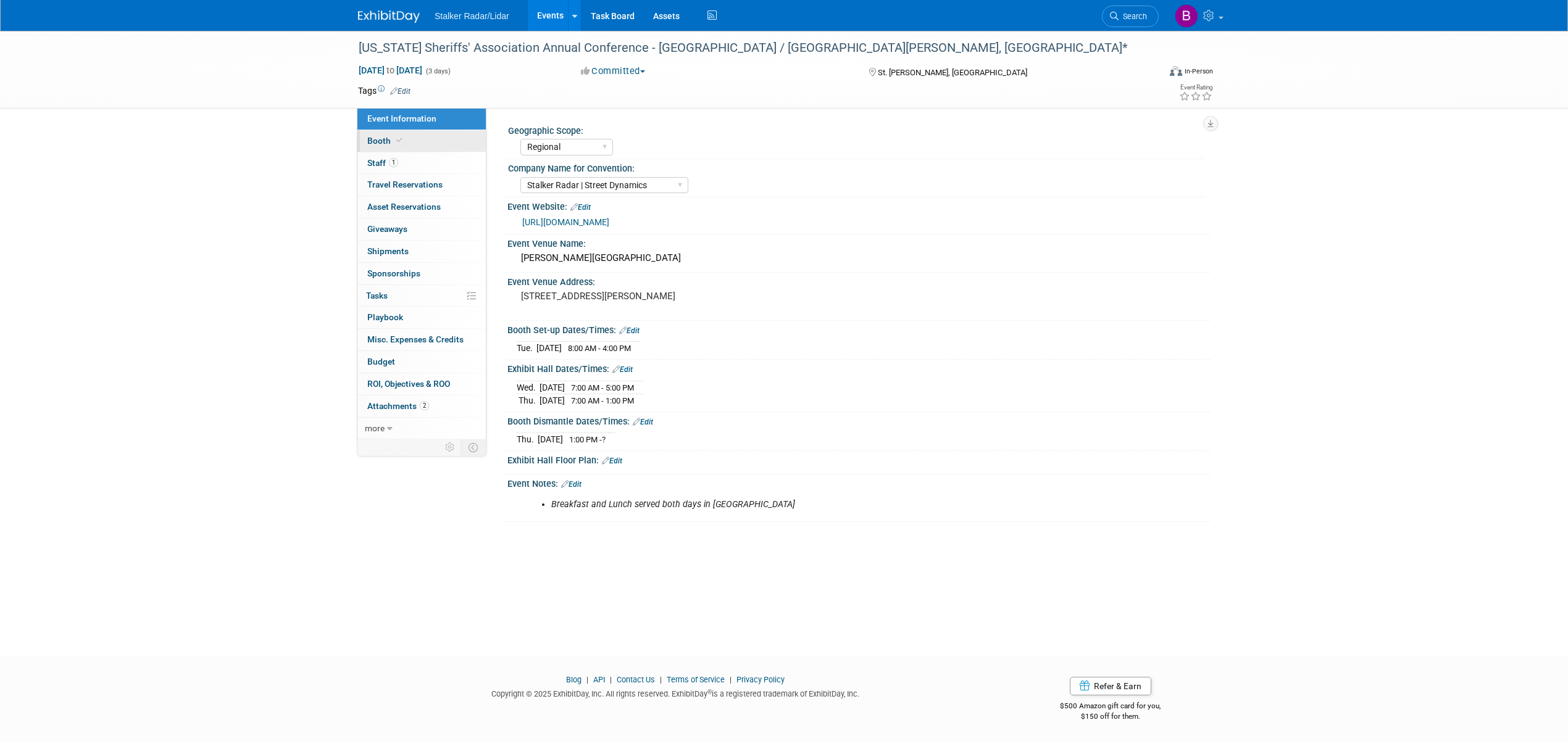
click at [367, 137] on link "Booth" at bounding box center [422, 140] width 129 height 21
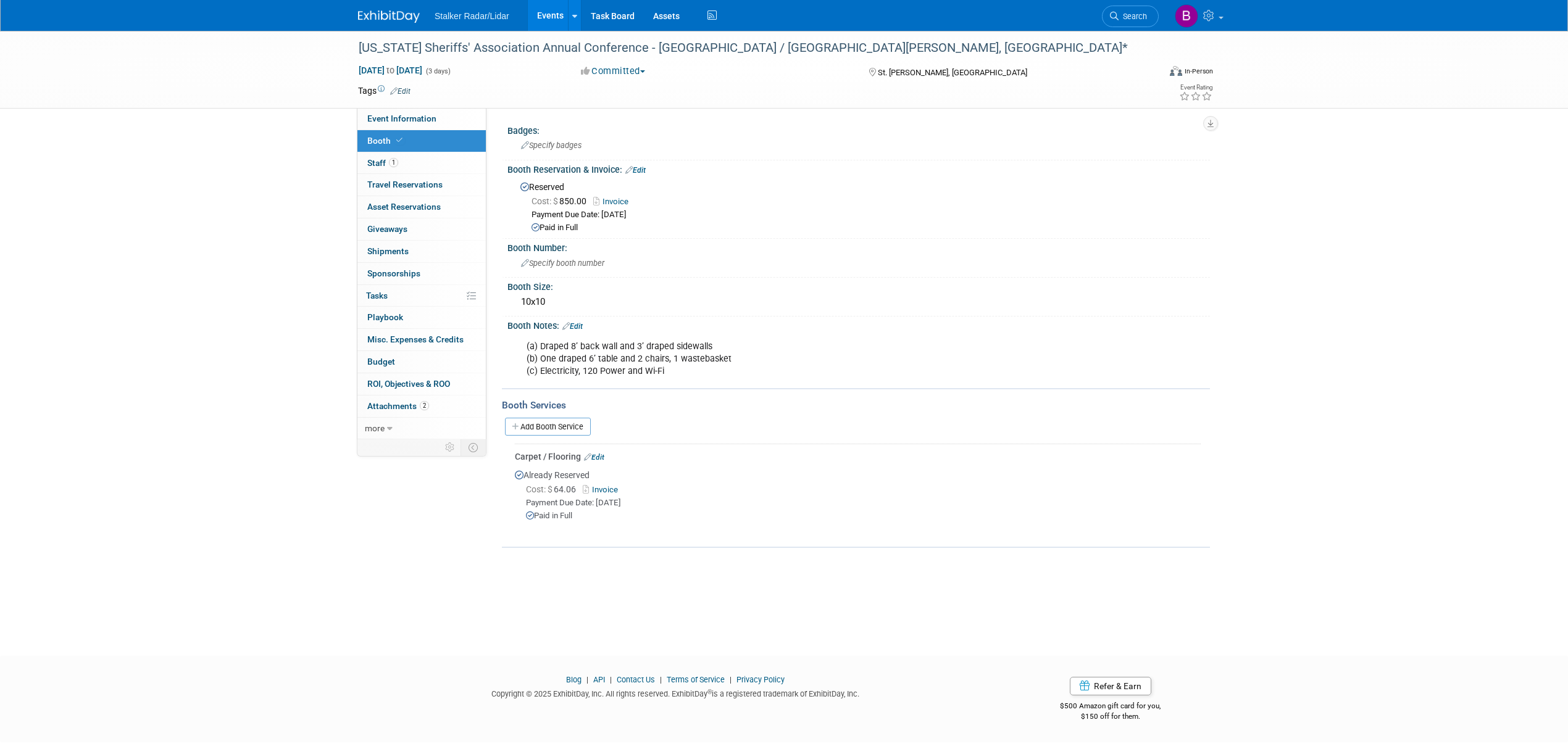
click at [618, 201] on link "Invoice" at bounding box center [614, 202] width 41 height 9
click at [1133, 16] on span "Search" at bounding box center [1133, 16] width 28 height 9
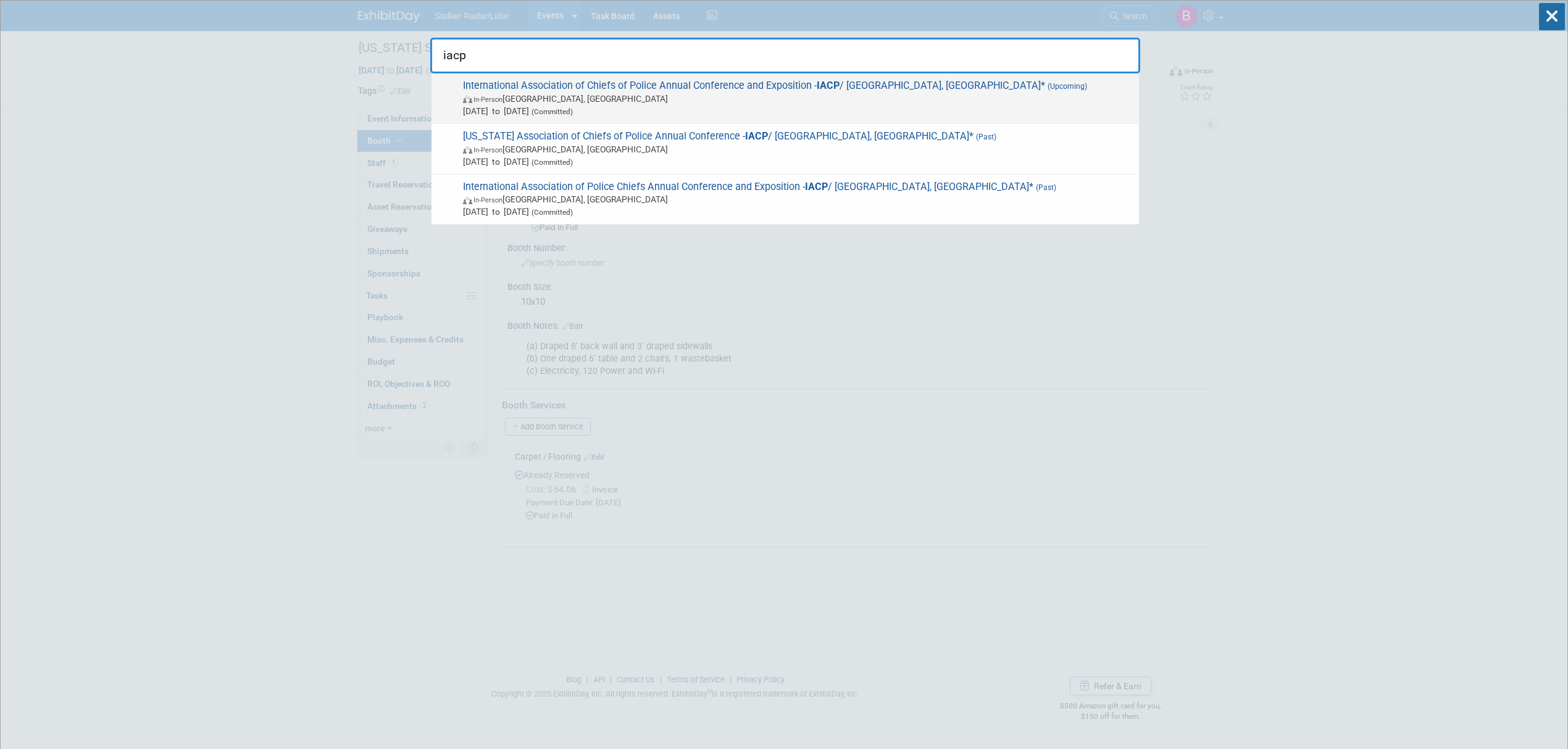
type input "iacp"
click at [726, 103] on span "In-Person Denver, CO" at bounding box center [798, 98] width 670 height 12
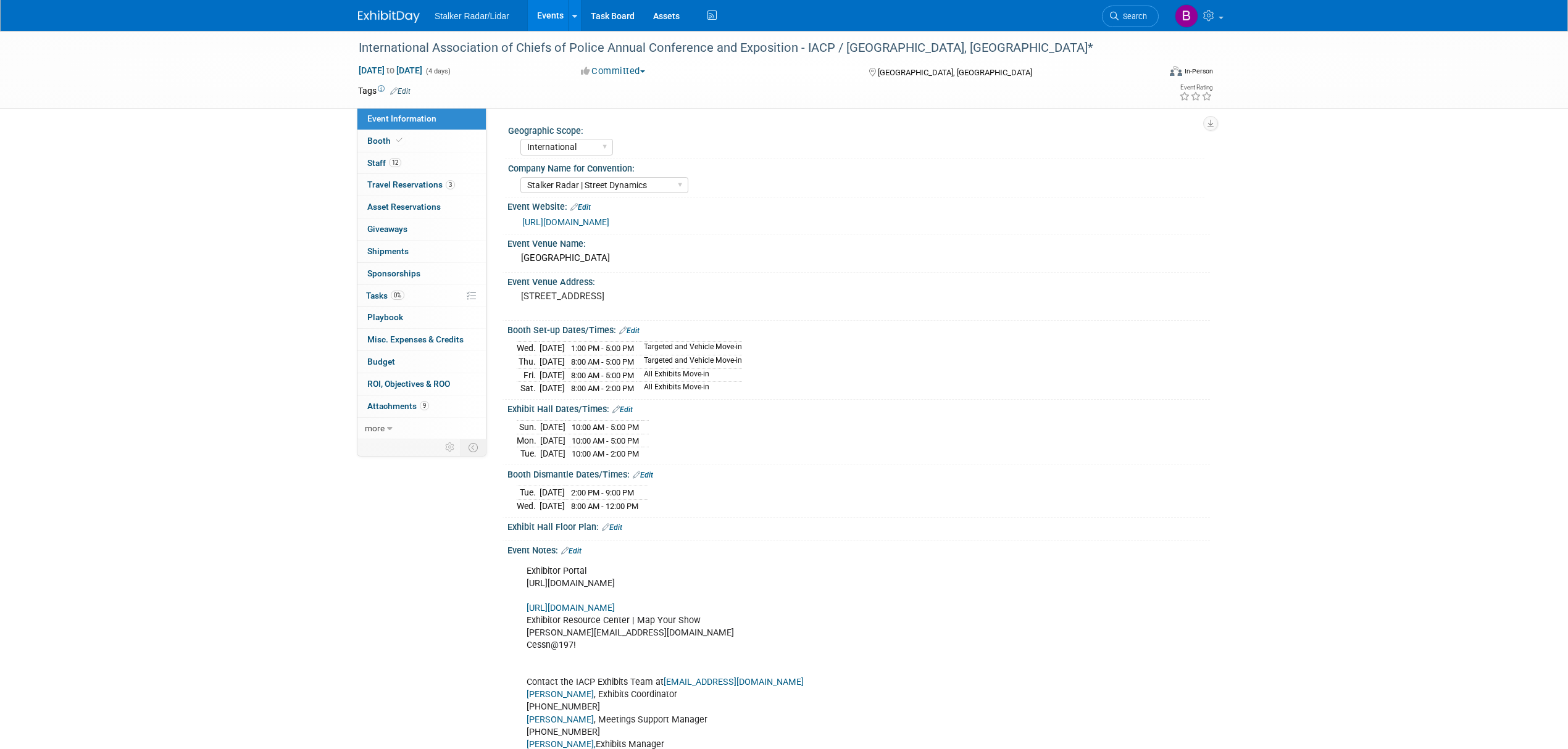
select select "International"
select select "Stalker Radar | Street Dynamics"
click at [539, 22] on link "Events" at bounding box center [550, 16] width 45 height 31
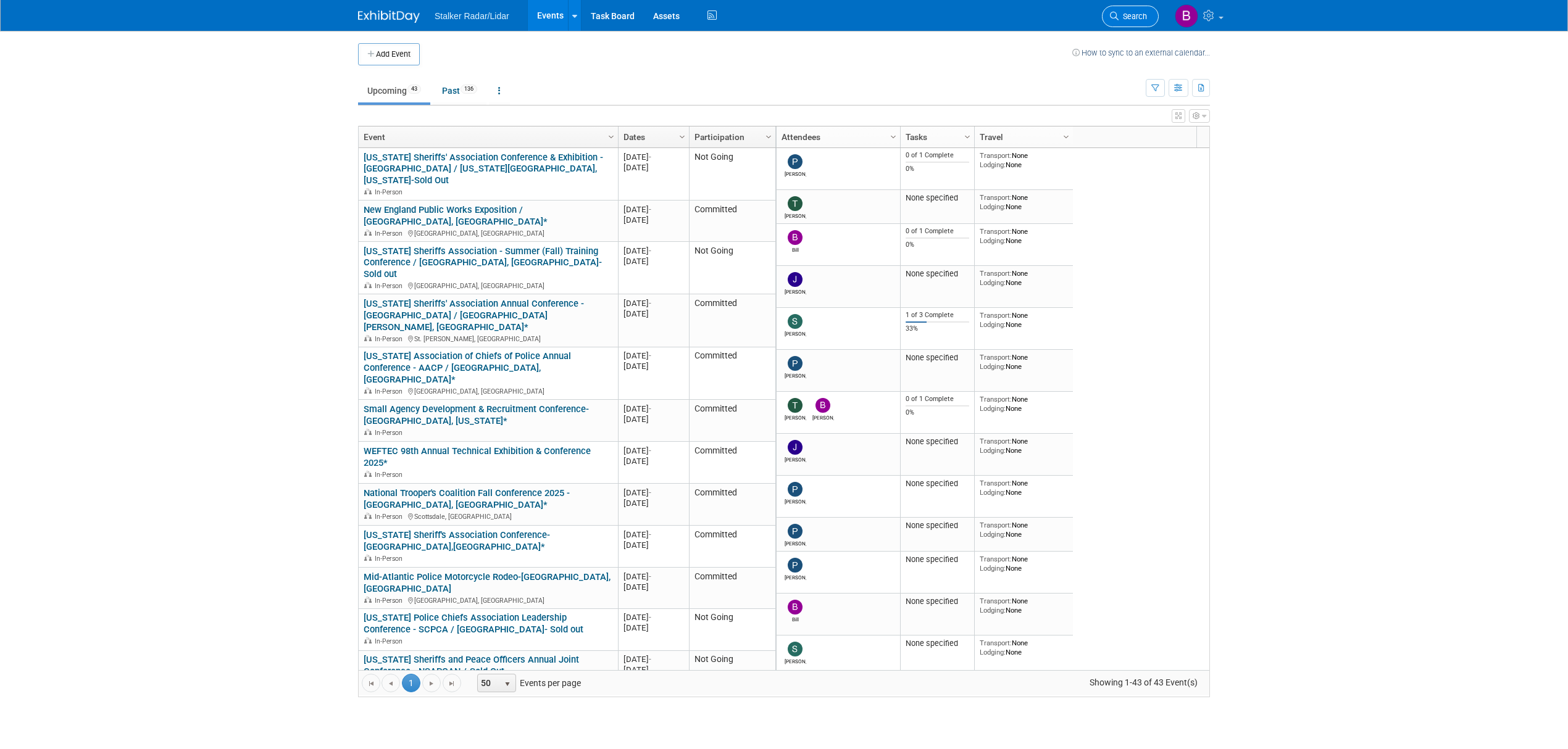
click at [1136, 16] on span "Search" at bounding box center [1133, 16] width 28 height 9
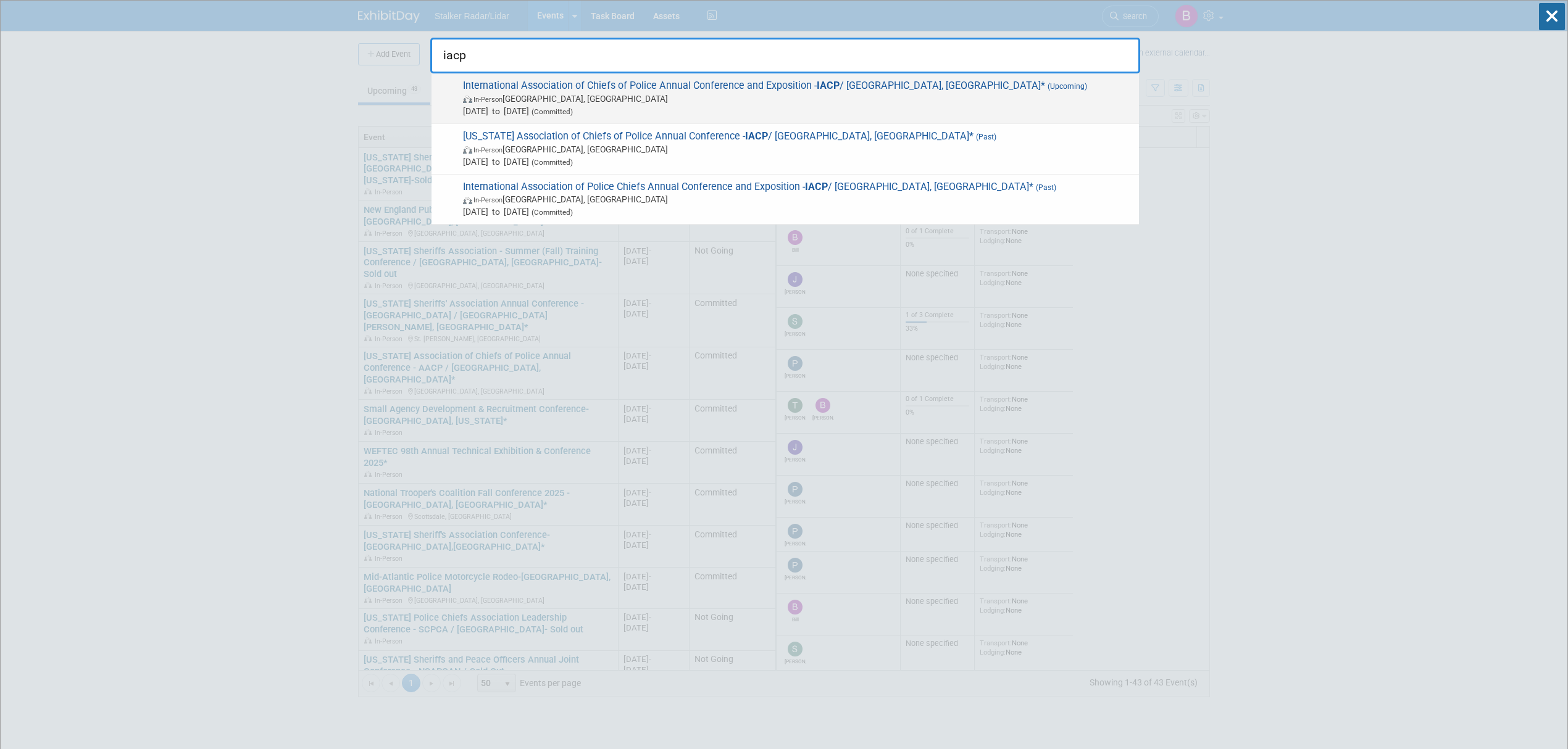
type input "iacp"
click at [574, 87] on span "International Association of Chiefs of Police Annual Conference and Exposition …" at bounding box center [796, 98] width 674 height 37
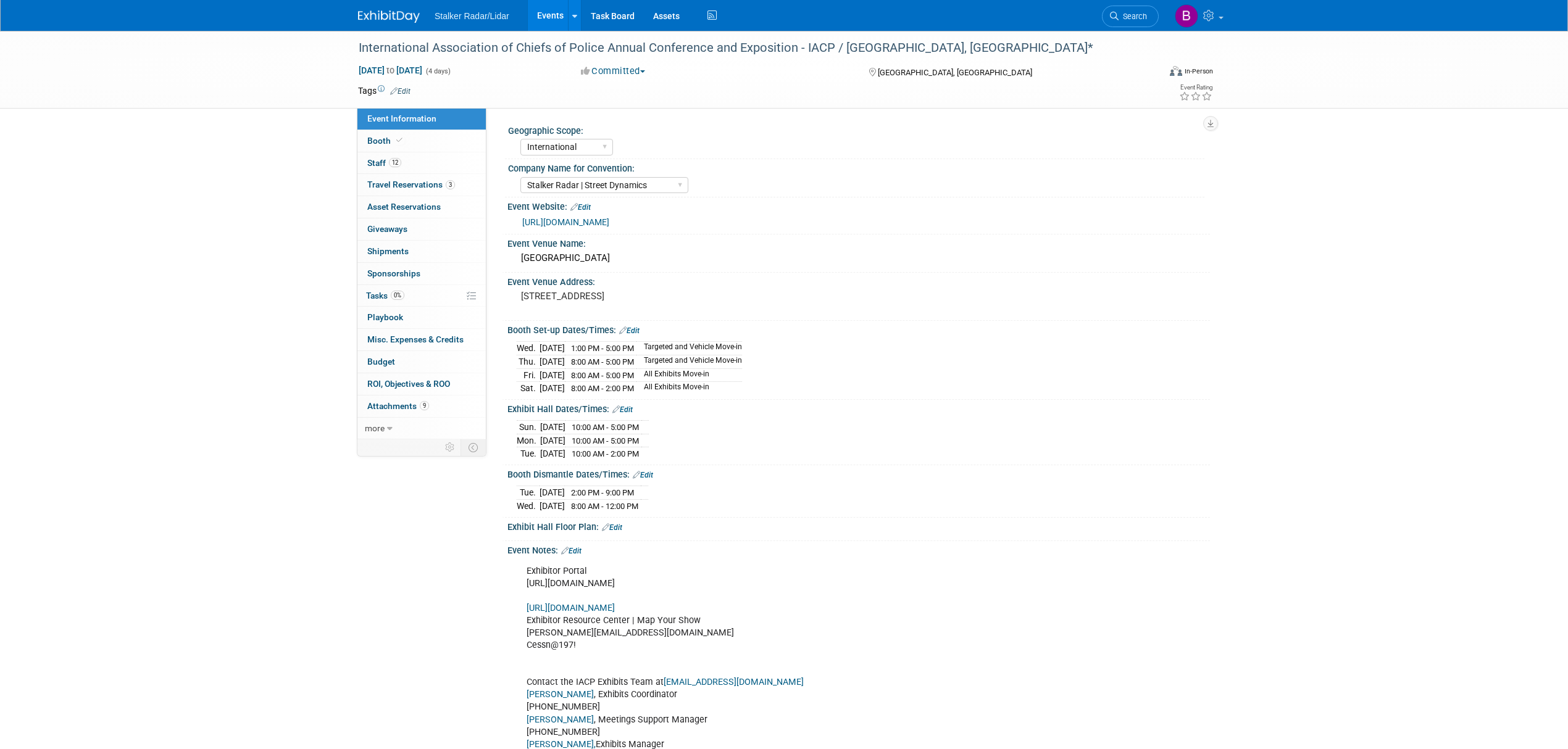
select select "International"
select select "Stalker Radar | Street Dynamics"
click at [609, 220] on link "[URL][DOMAIN_NAME]" at bounding box center [566, 222] width 87 height 10
click at [555, 15] on link "Events" at bounding box center [550, 16] width 45 height 31
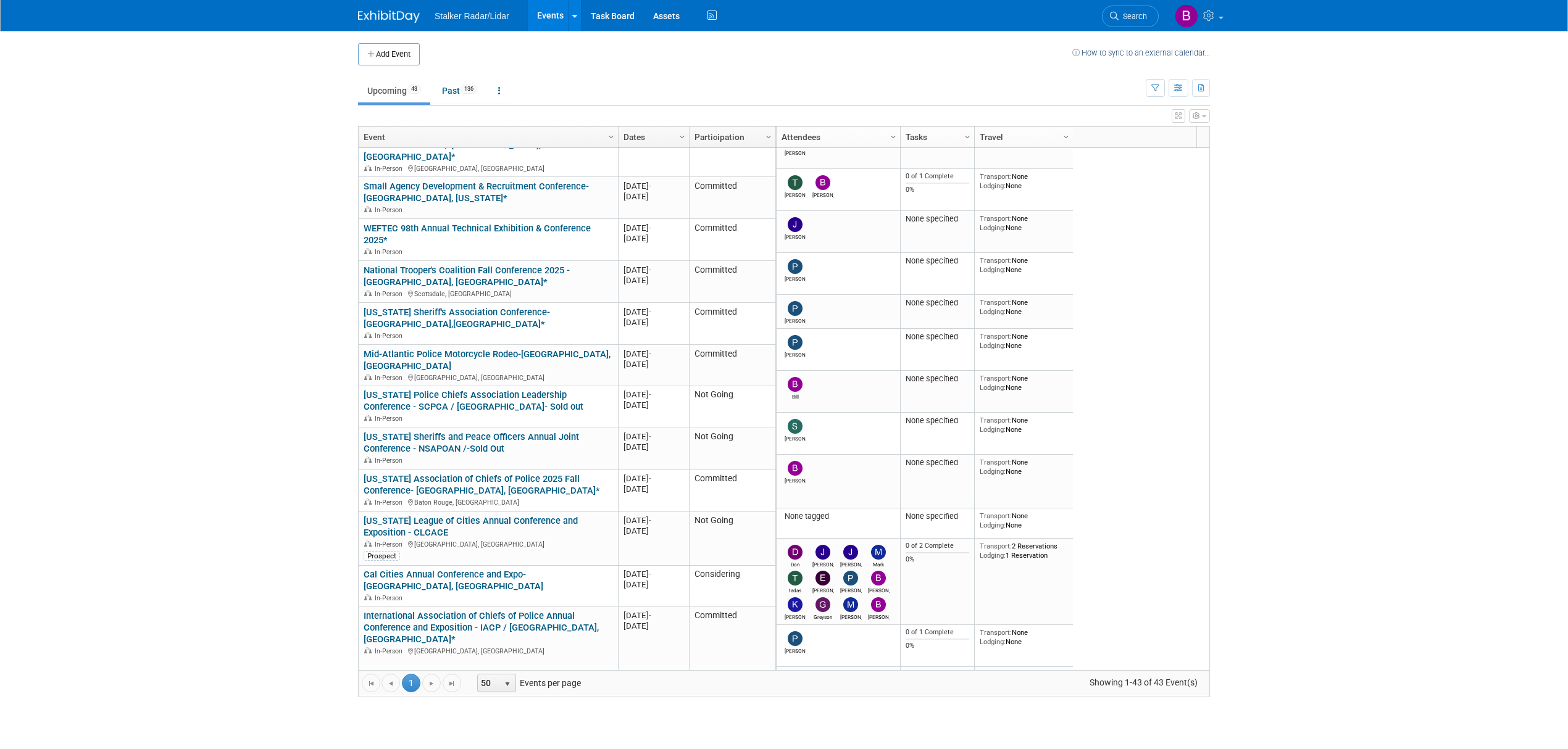
scroll to position [226, 0]
